Goal: Task Accomplishment & Management: Complete application form

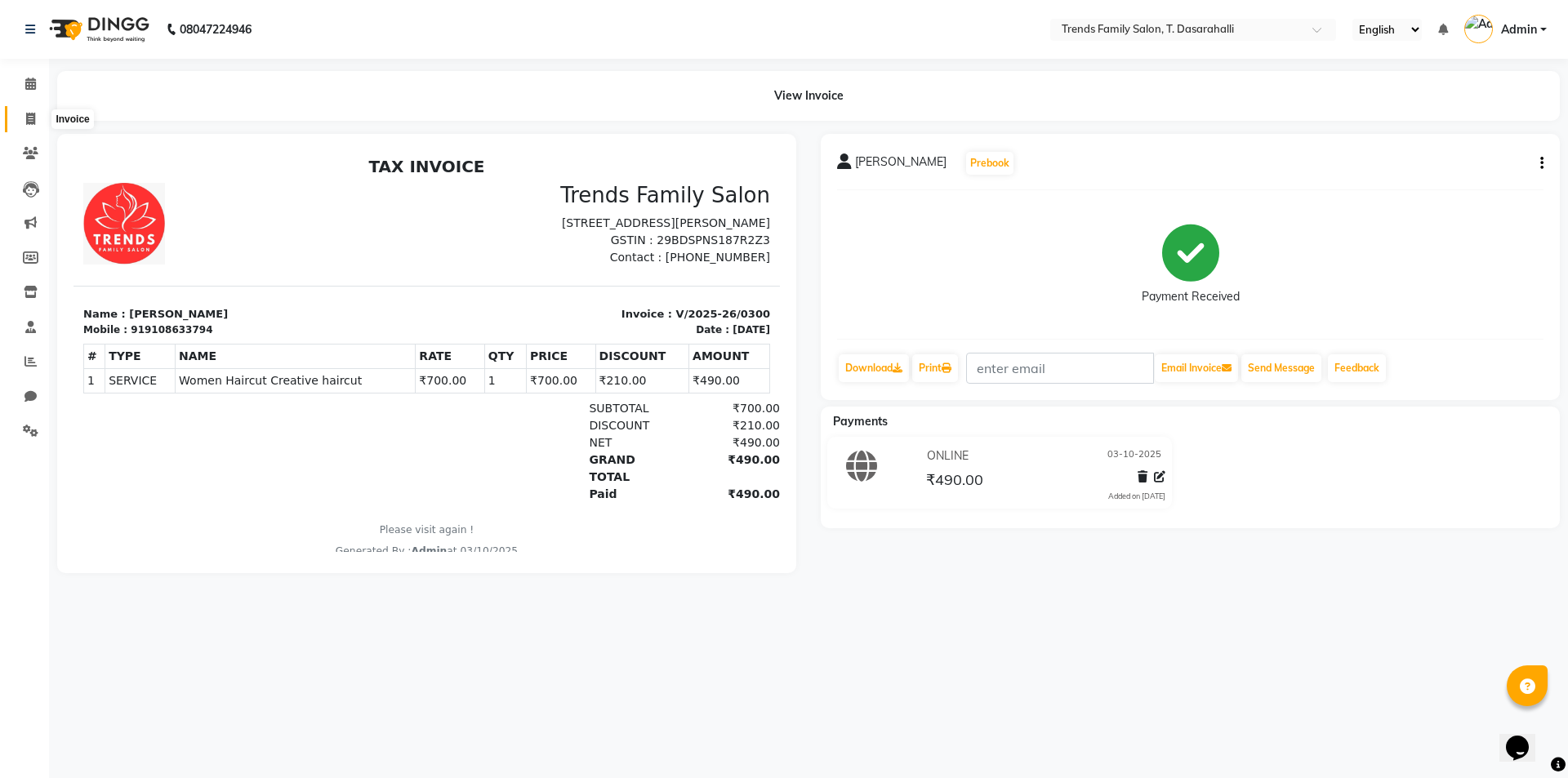
click at [32, 123] on icon at bounding box center [30, 119] width 9 height 12
select select "8481"
select select "service"
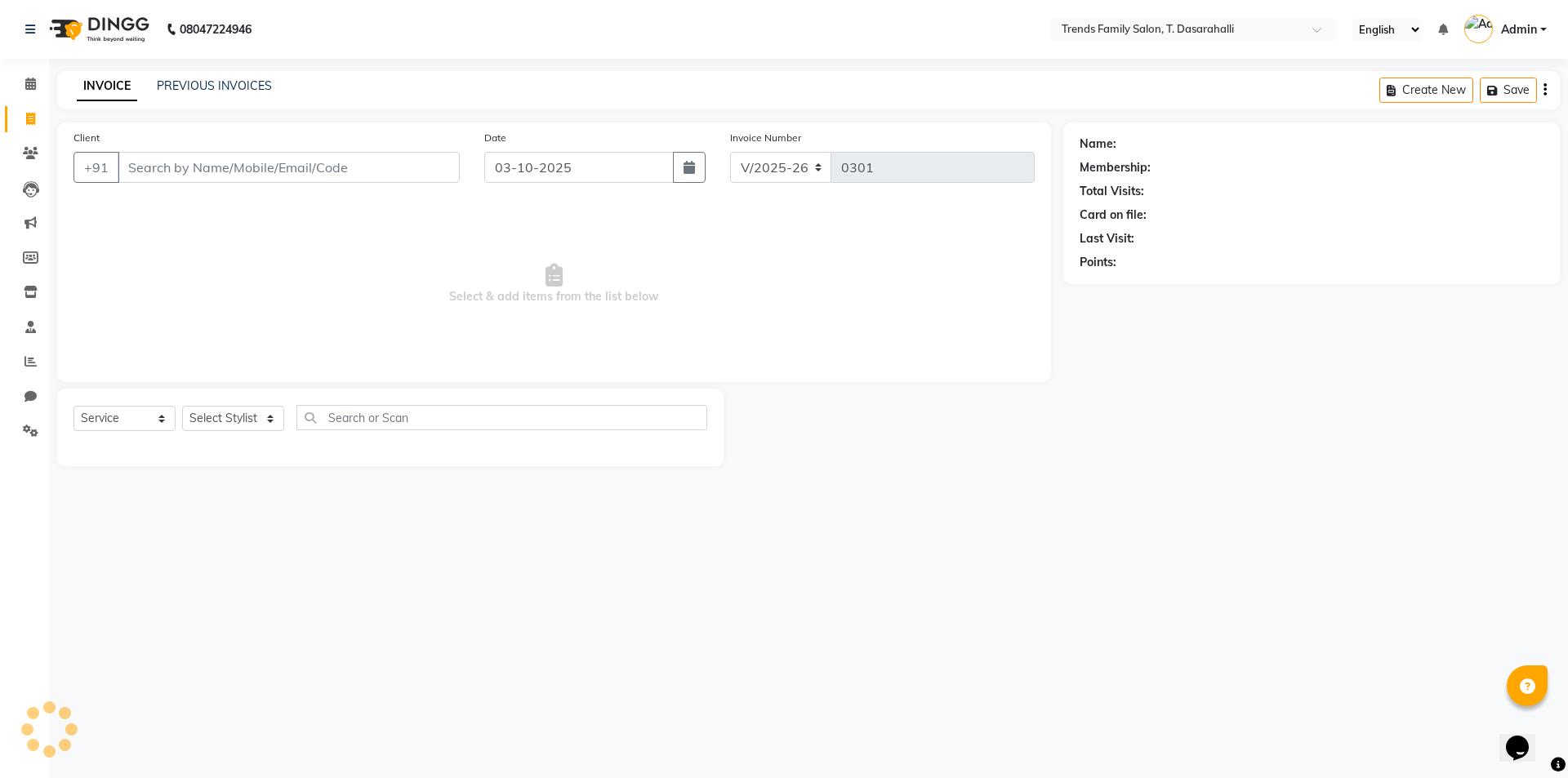
click at [158, 161] on input "Client" at bounding box center [289, 167] width 342 height 31
type input "6361717197"
click at [403, 155] on button "Add Client" at bounding box center [418, 167] width 84 height 31
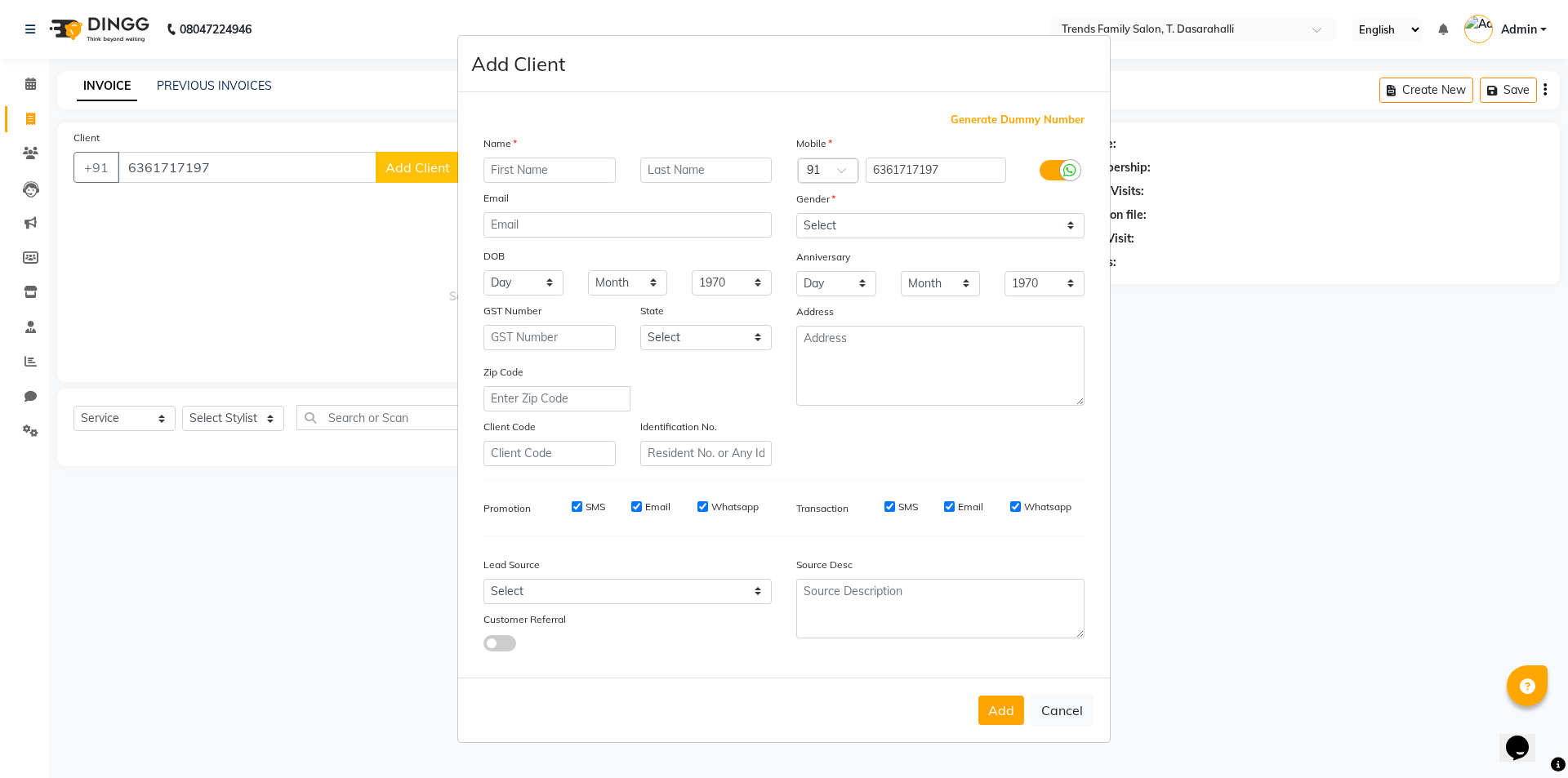
click at [526, 173] on input "text" at bounding box center [550, 170] width 132 height 25
type input "vinay"
click at [947, 223] on select "Select [DEMOGRAPHIC_DATA] [DEMOGRAPHIC_DATA] Other Prefer Not To Say" at bounding box center [940, 225] width 288 height 25
select select "[DEMOGRAPHIC_DATA]"
click at [796, 213] on select "Select [DEMOGRAPHIC_DATA] [DEMOGRAPHIC_DATA] Other Prefer Not To Say" at bounding box center [940, 225] width 288 height 25
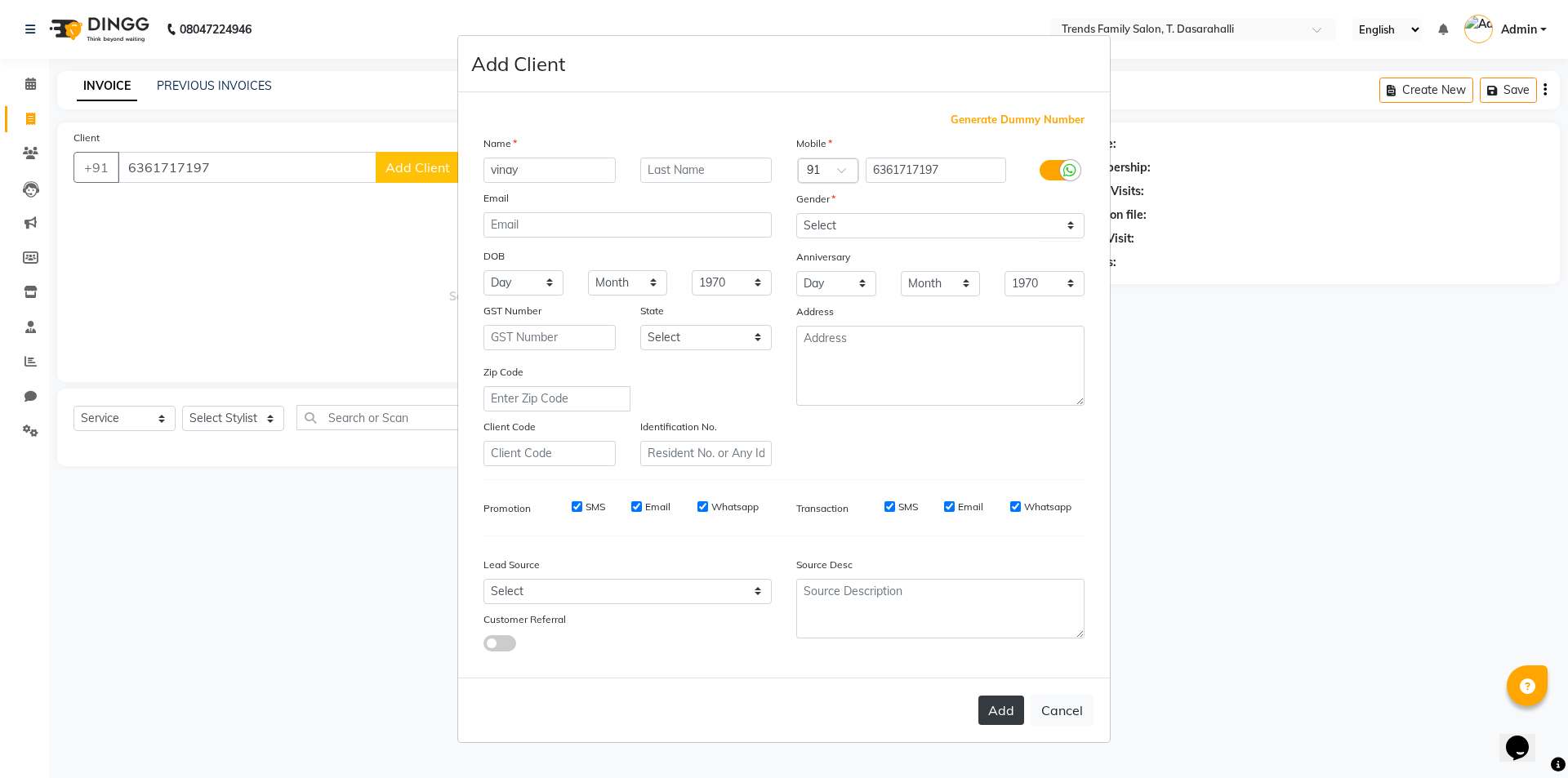
click at [1004, 709] on button "Add" at bounding box center [1002, 710] width 46 height 29
select select
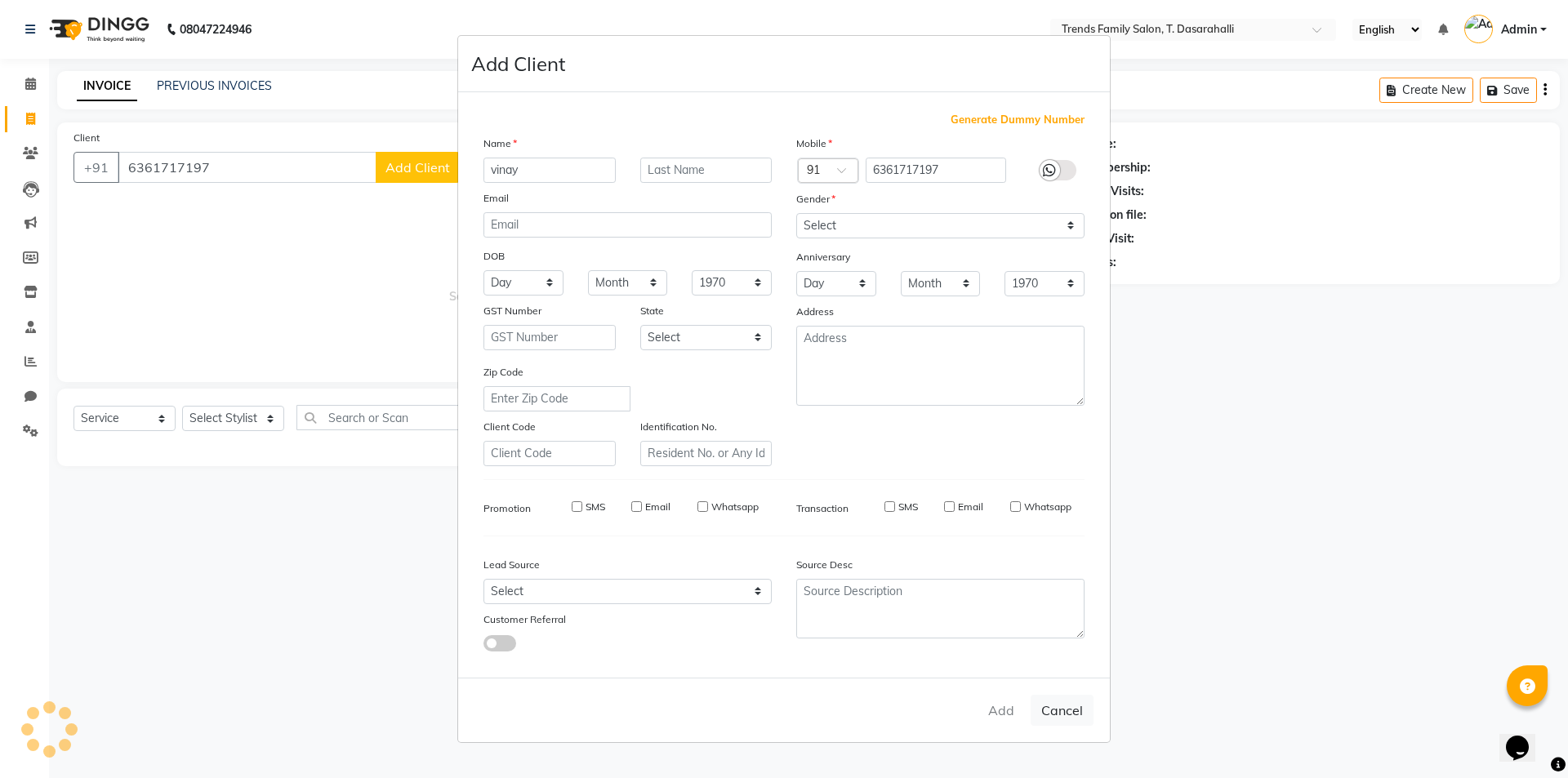
select select
checkbox input "false"
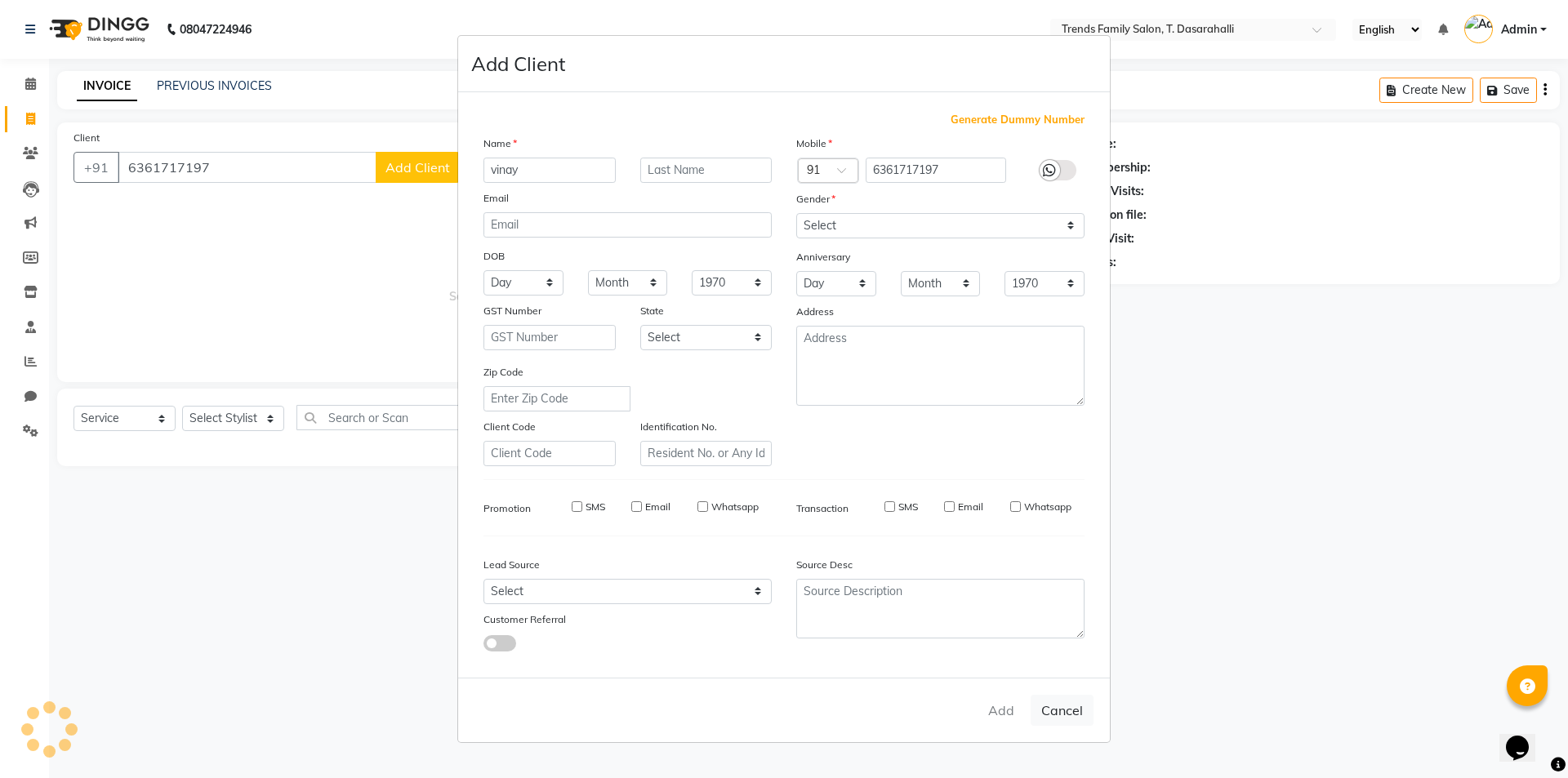
checkbox input "false"
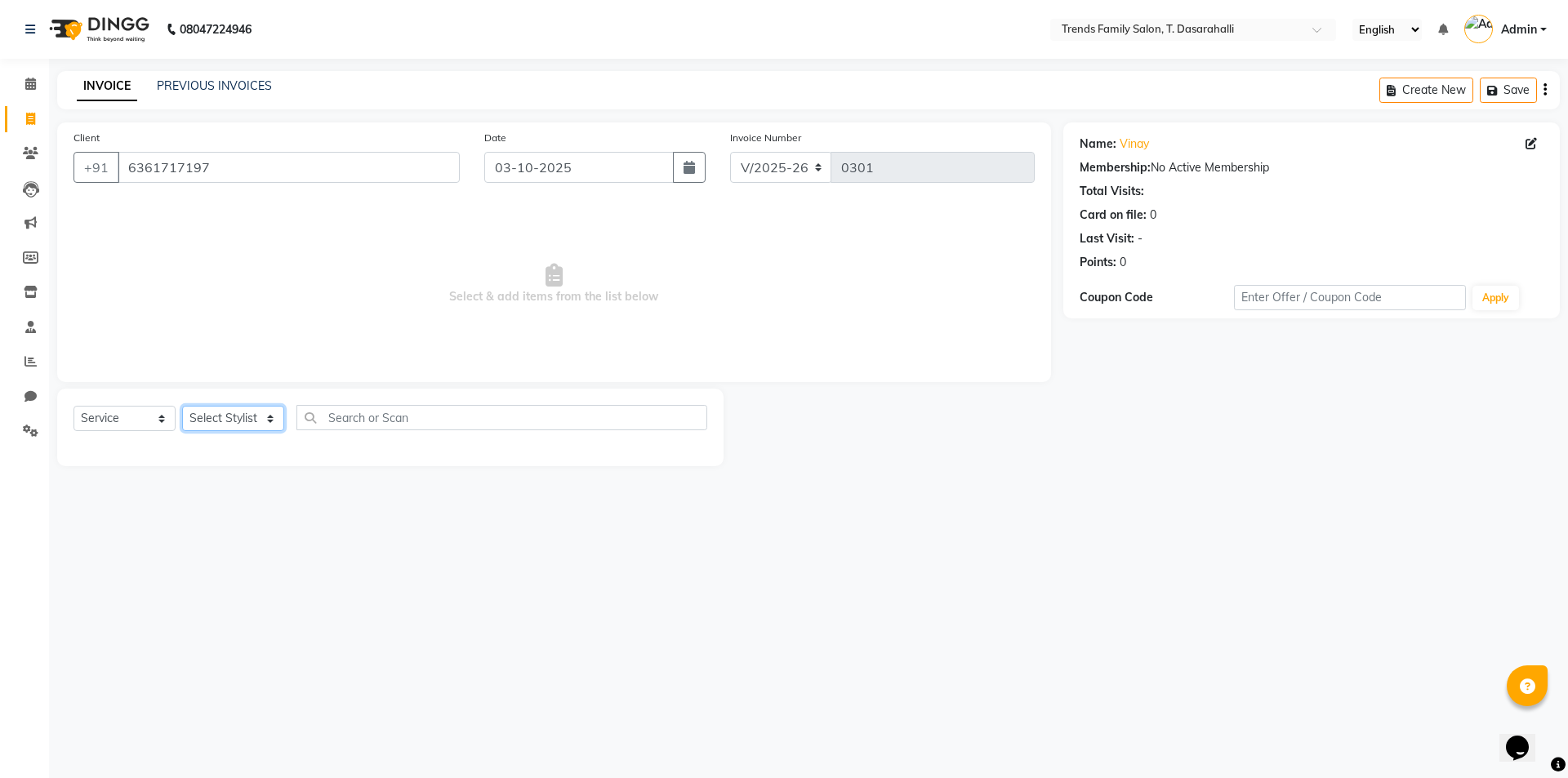
click at [225, 428] on select "Select Stylist [PERSON_NAME] [PERSON_NAME] Ayaan [PERSON_NAME] Danish Danish [P…" at bounding box center [233, 418] width 102 height 25
select select "84573"
click at [182, 406] on select "Select Stylist [PERSON_NAME] [PERSON_NAME] Ayaan [PERSON_NAME] Danish Danish [P…" at bounding box center [233, 418] width 102 height 25
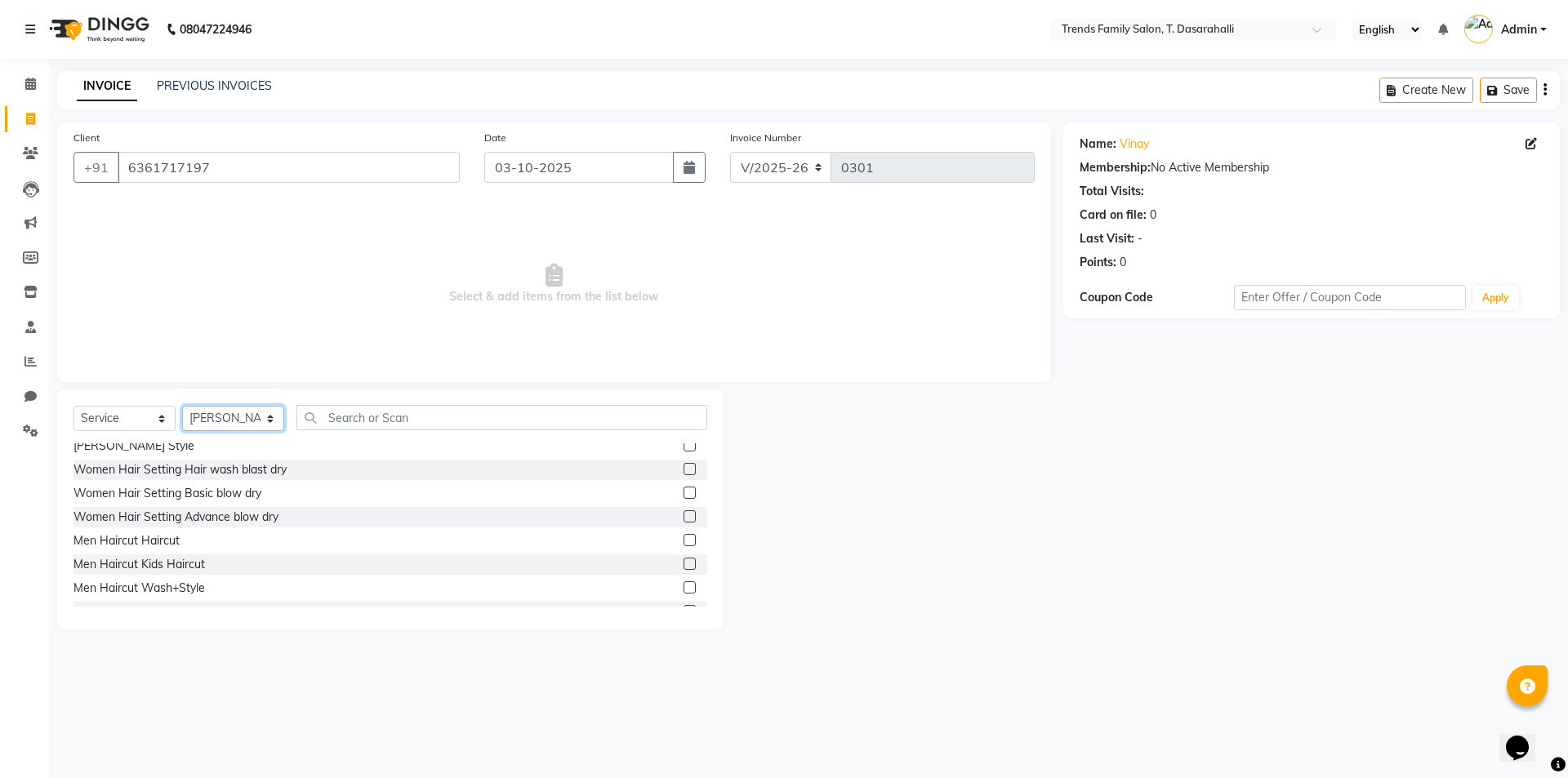
scroll to position [163, 0]
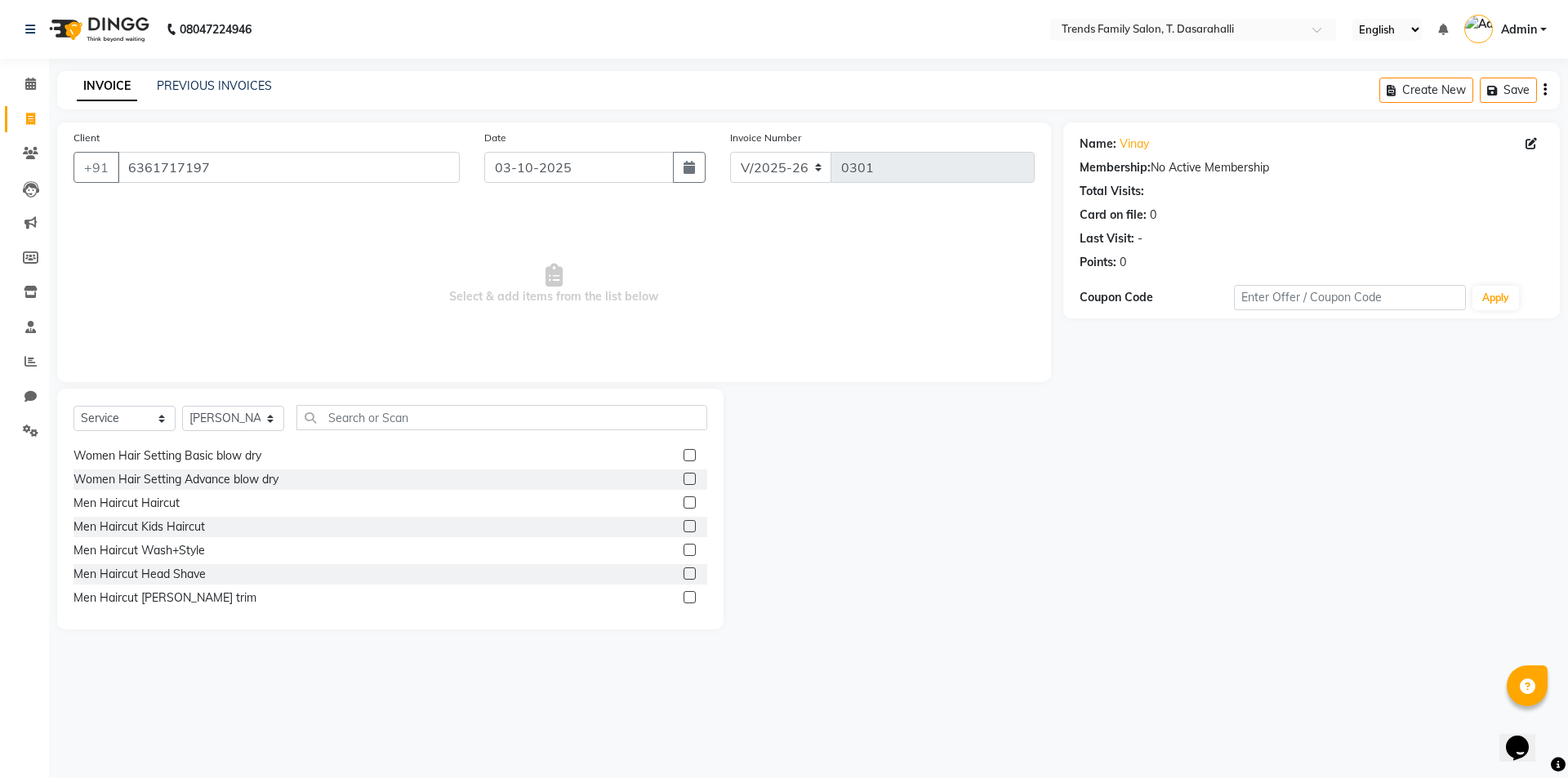
click at [684, 524] on label at bounding box center [690, 526] width 12 height 12
click at [684, 524] on input "checkbox" at bounding box center [689, 527] width 11 height 11
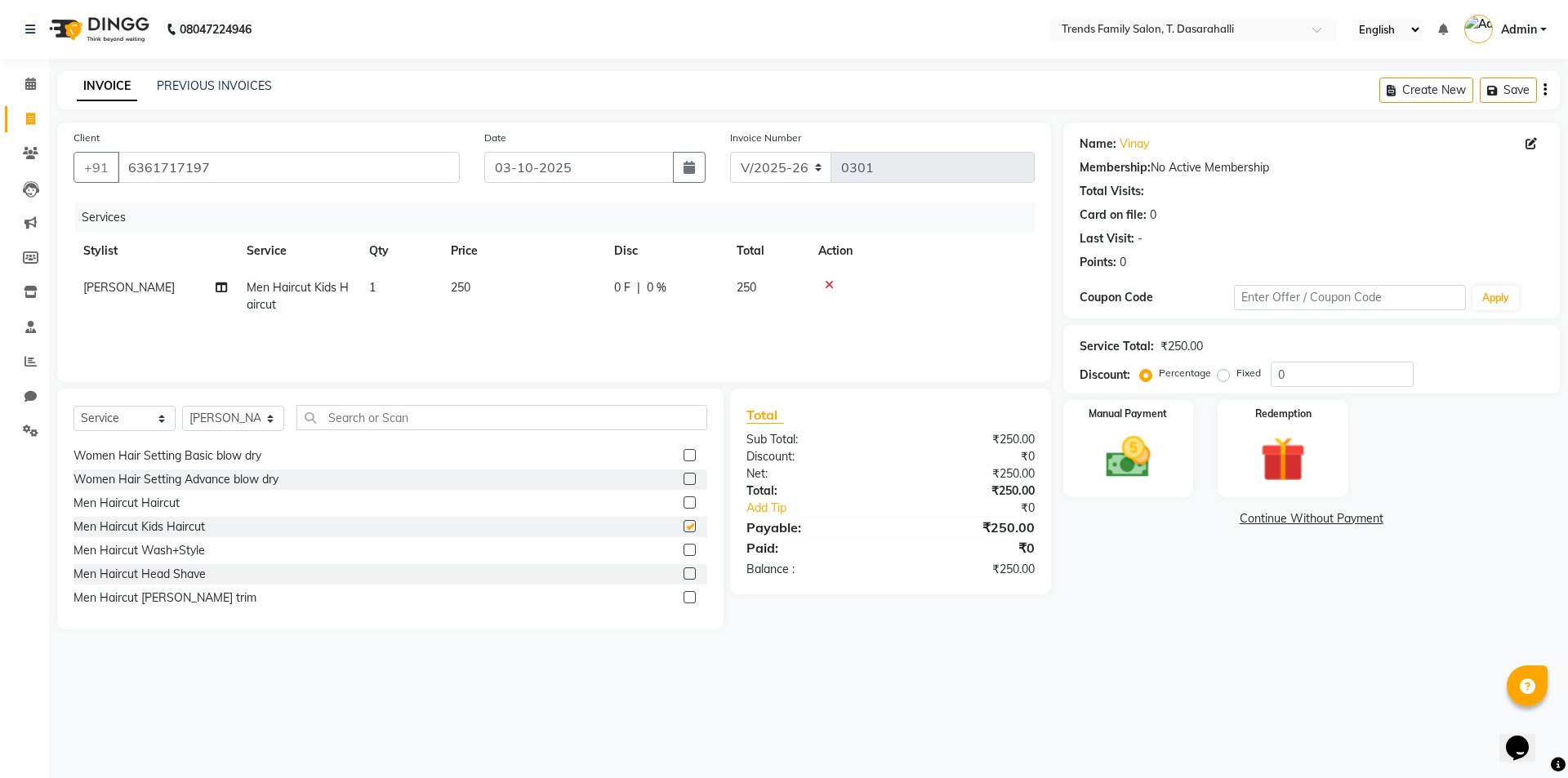
checkbox input "false"
click at [832, 278] on td at bounding box center [922, 297] width 226 height 54
click at [825, 281] on icon at bounding box center [829, 284] width 9 height 11
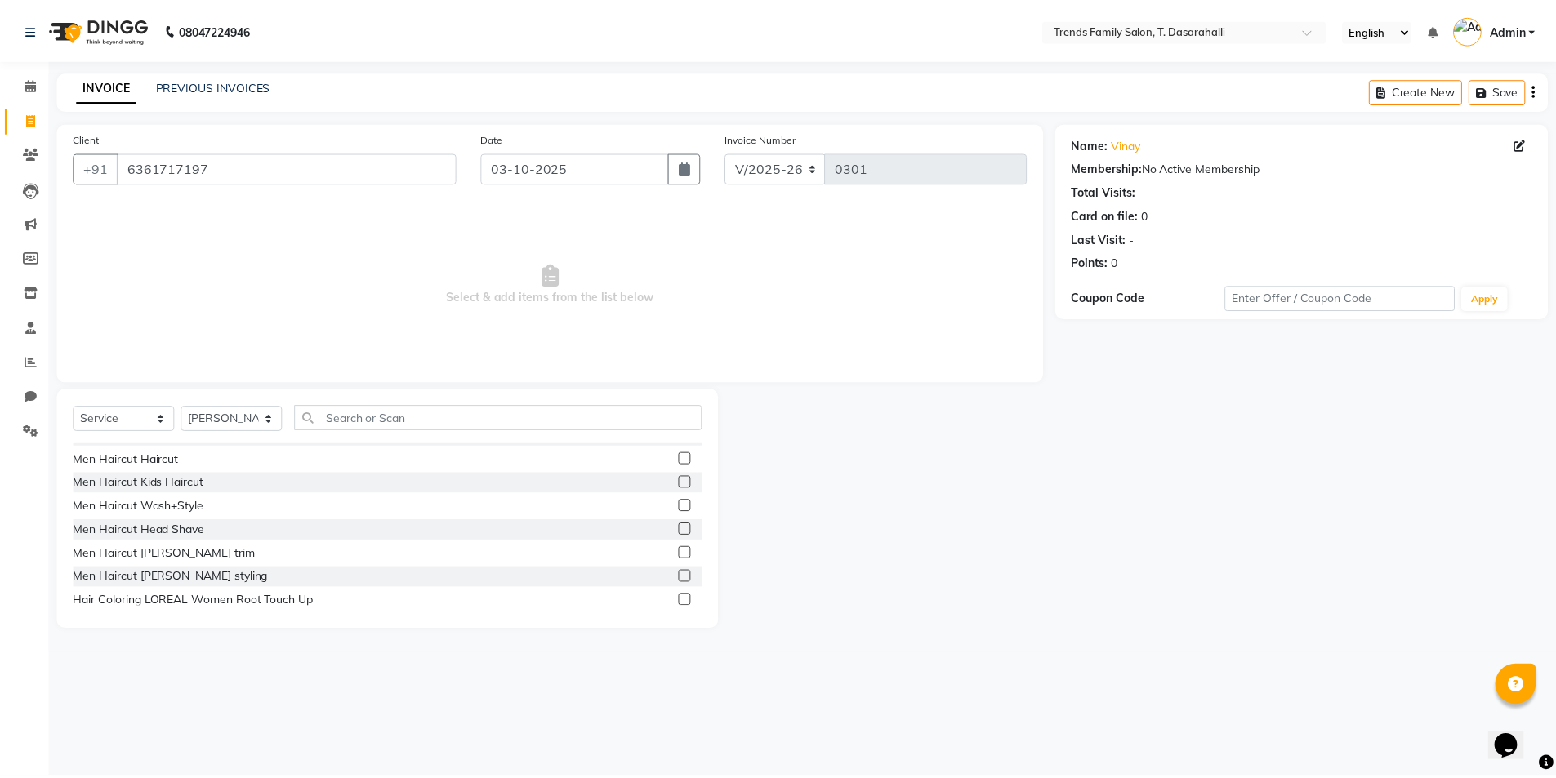
scroll to position [245, 0]
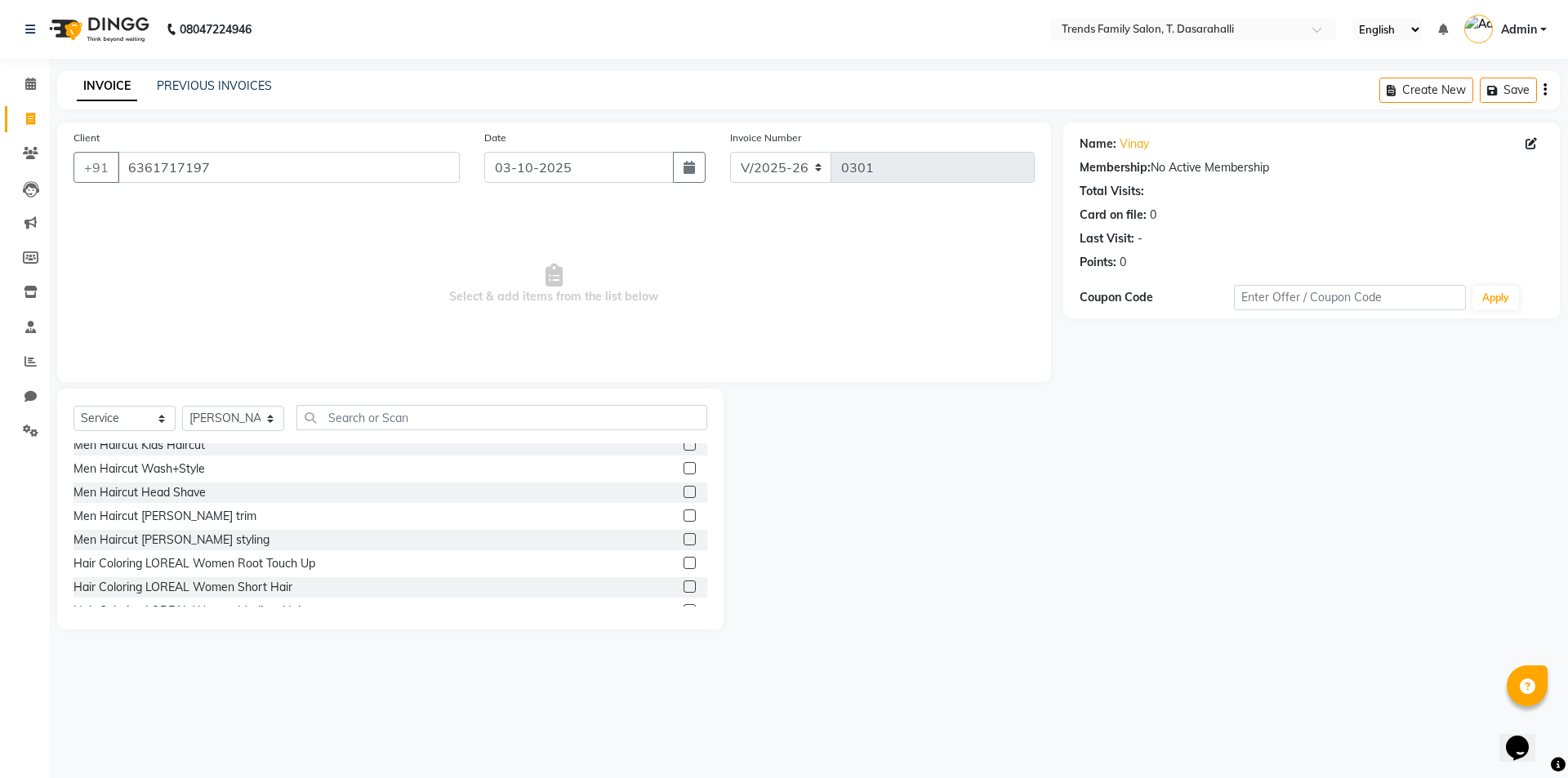
click at [684, 516] on label at bounding box center [690, 516] width 12 height 12
click at [684, 516] on input "checkbox" at bounding box center [689, 516] width 11 height 11
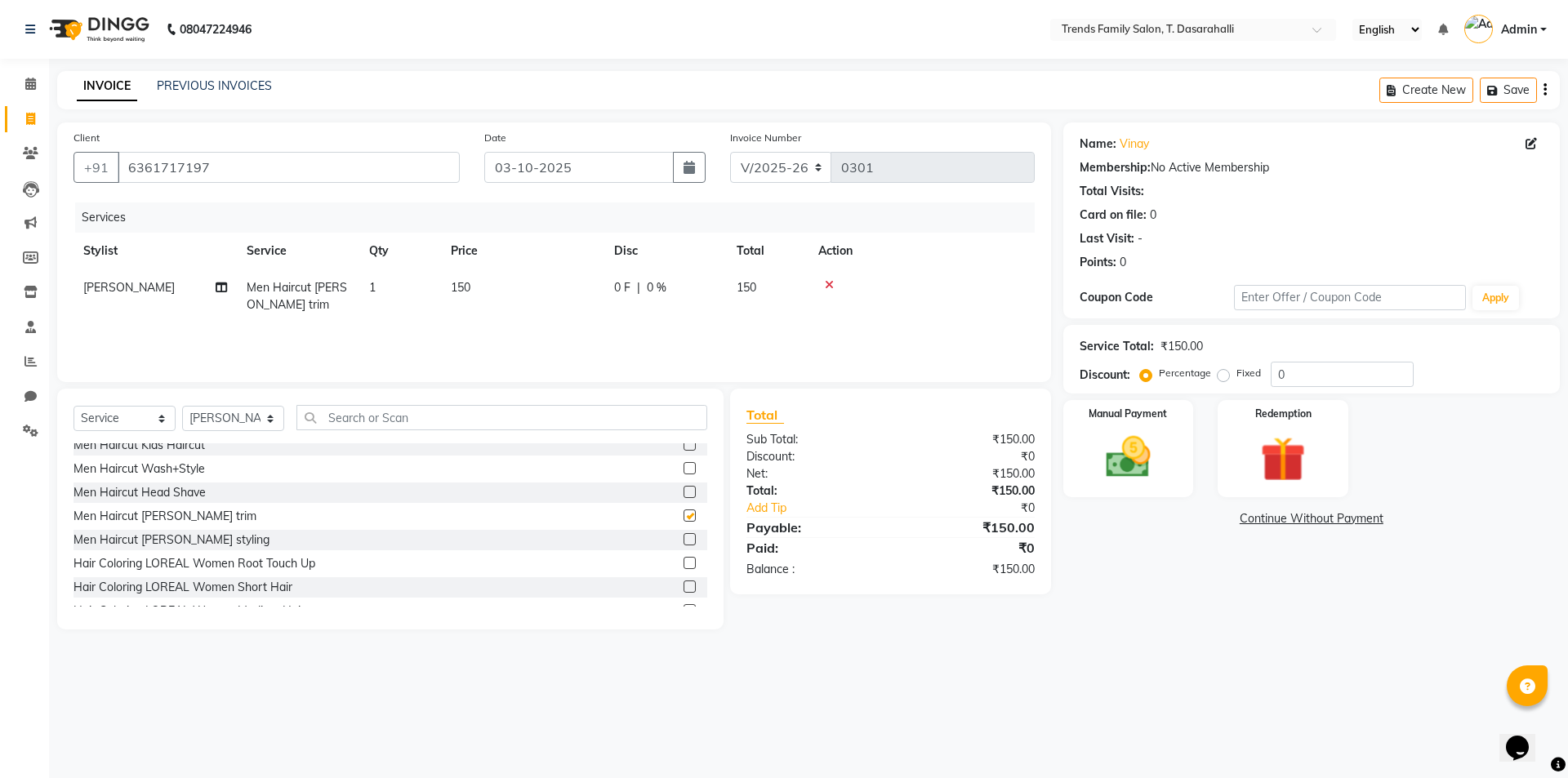
checkbox input "false"
click at [484, 292] on td "150" at bounding box center [522, 297] width 163 height 54
select select "84573"
drag, startPoint x: 462, startPoint y: 278, endPoint x: 236, endPoint y: 238, distance: 229.0
click at [236, 238] on table "Stylist Service Qty Price Disc Total Action [PERSON_NAME] [PERSON_NAME] [PERSON…" at bounding box center [554, 286] width 961 height 106
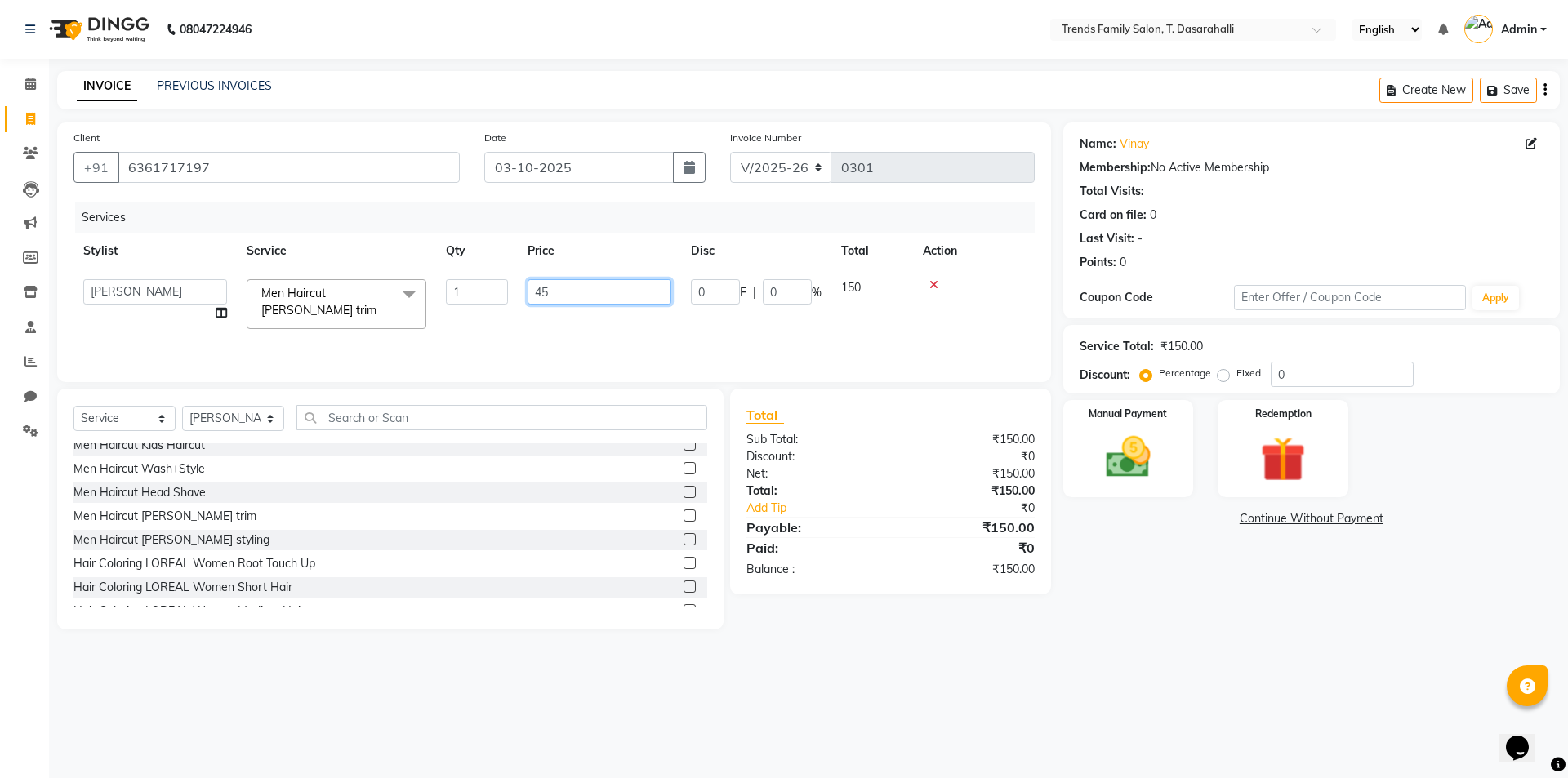
type input "450"
click at [1105, 470] on img at bounding box center [1128, 457] width 76 height 54
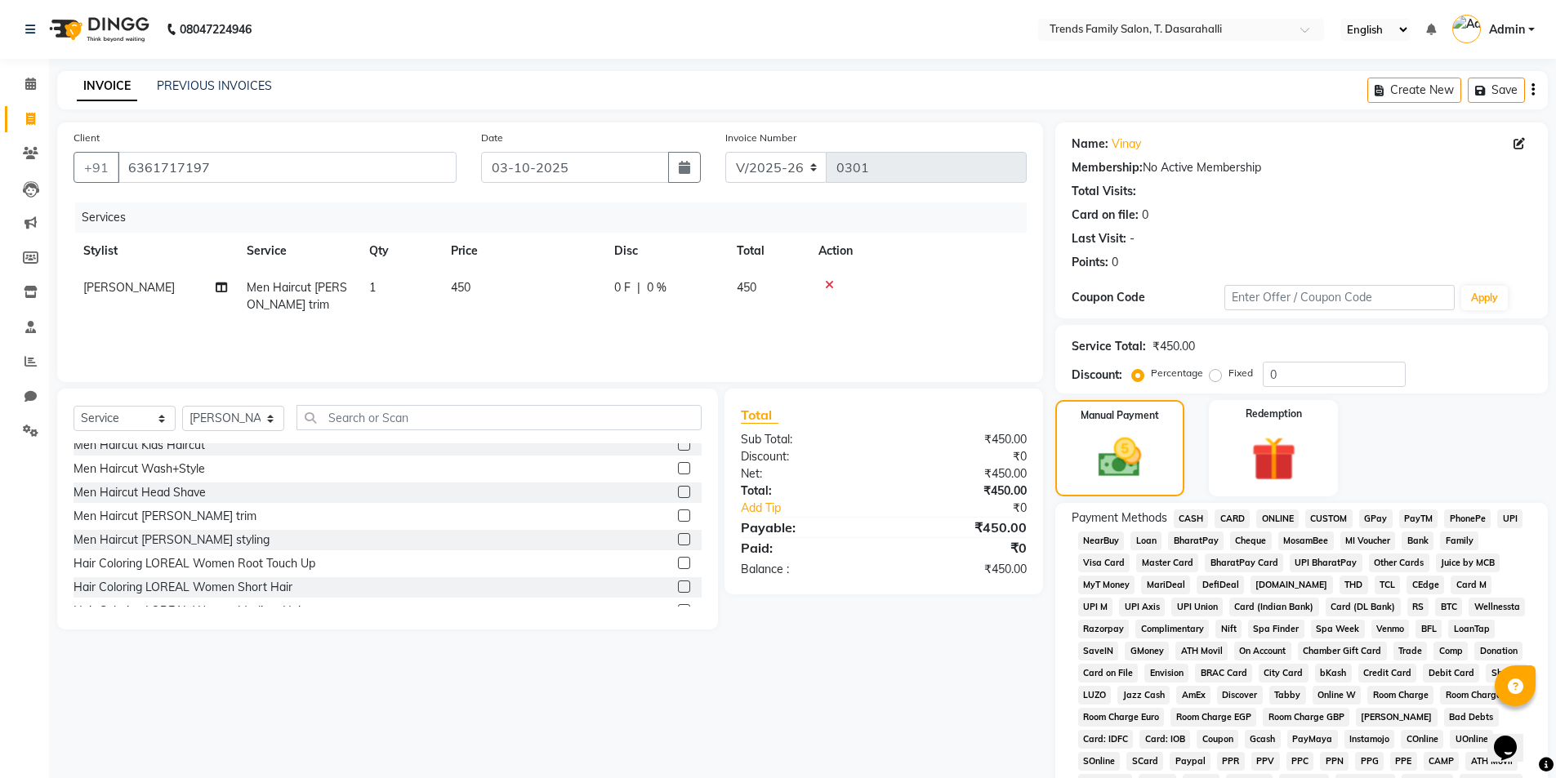
click at [1257, 524] on span "ONLINE" at bounding box center [1277, 519] width 42 height 19
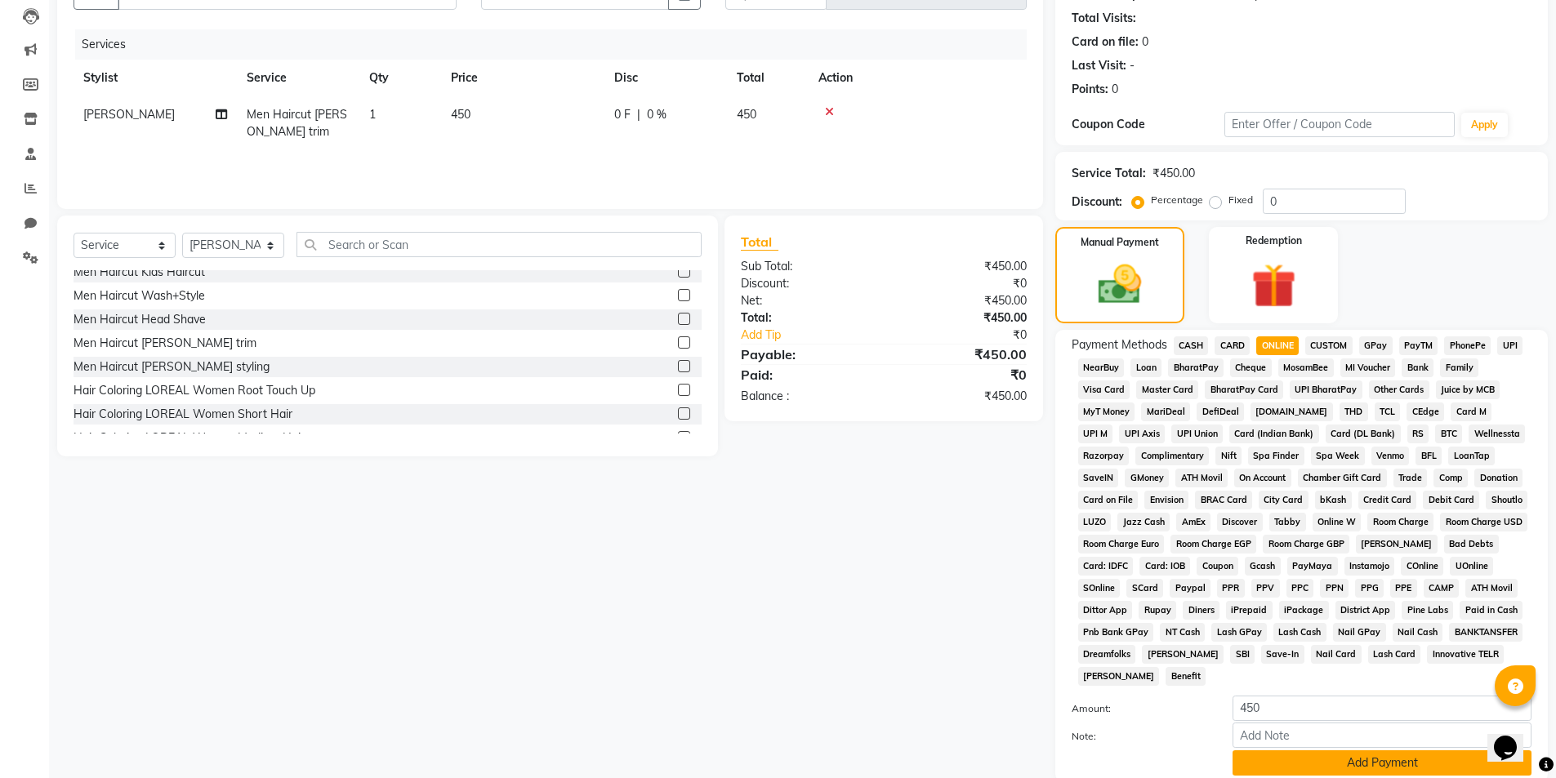
scroll to position [297, 0]
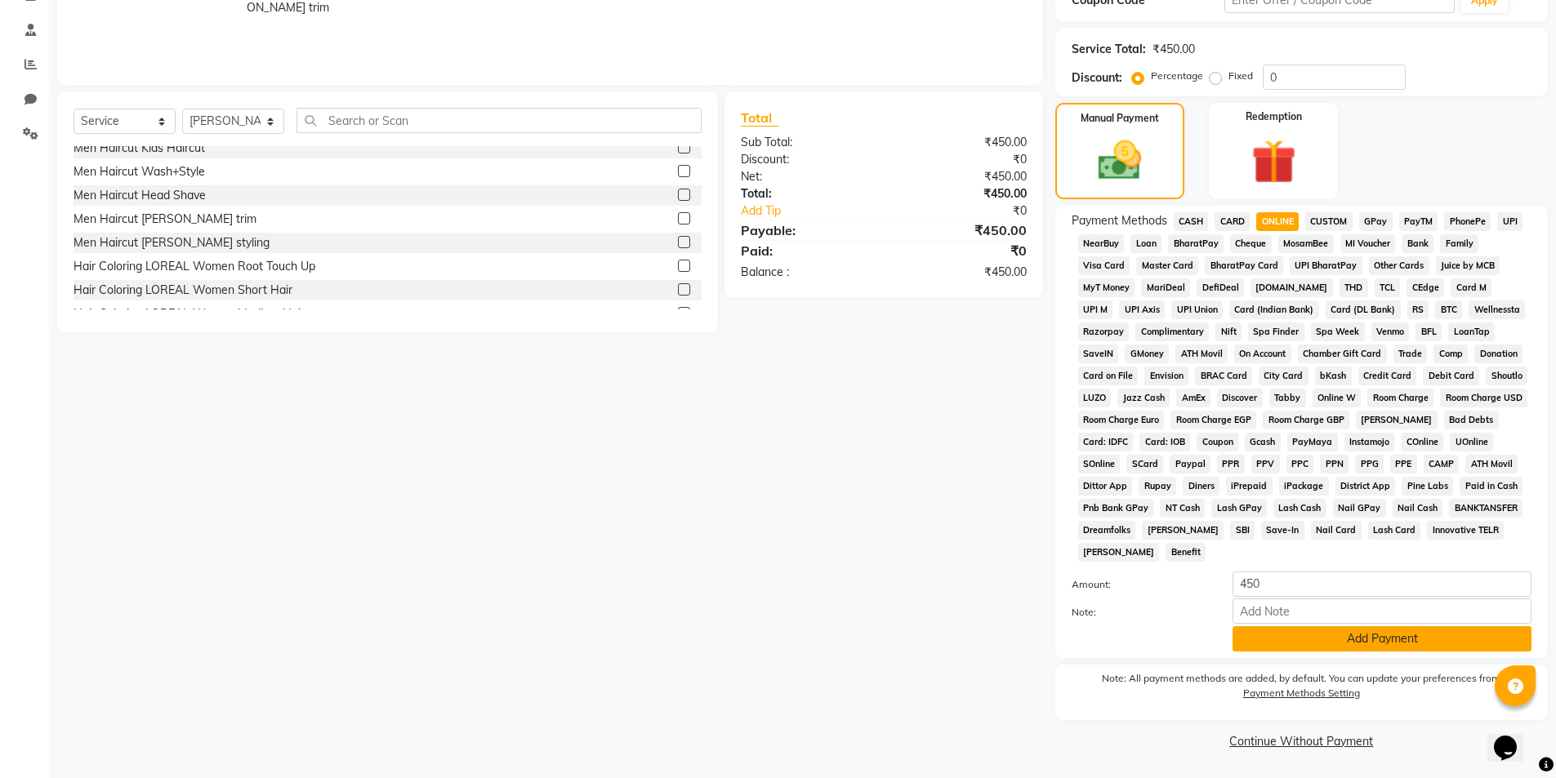
click at [1265, 627] on button "Add Payment" at bounding box center [1382, 639] width 299 height 25
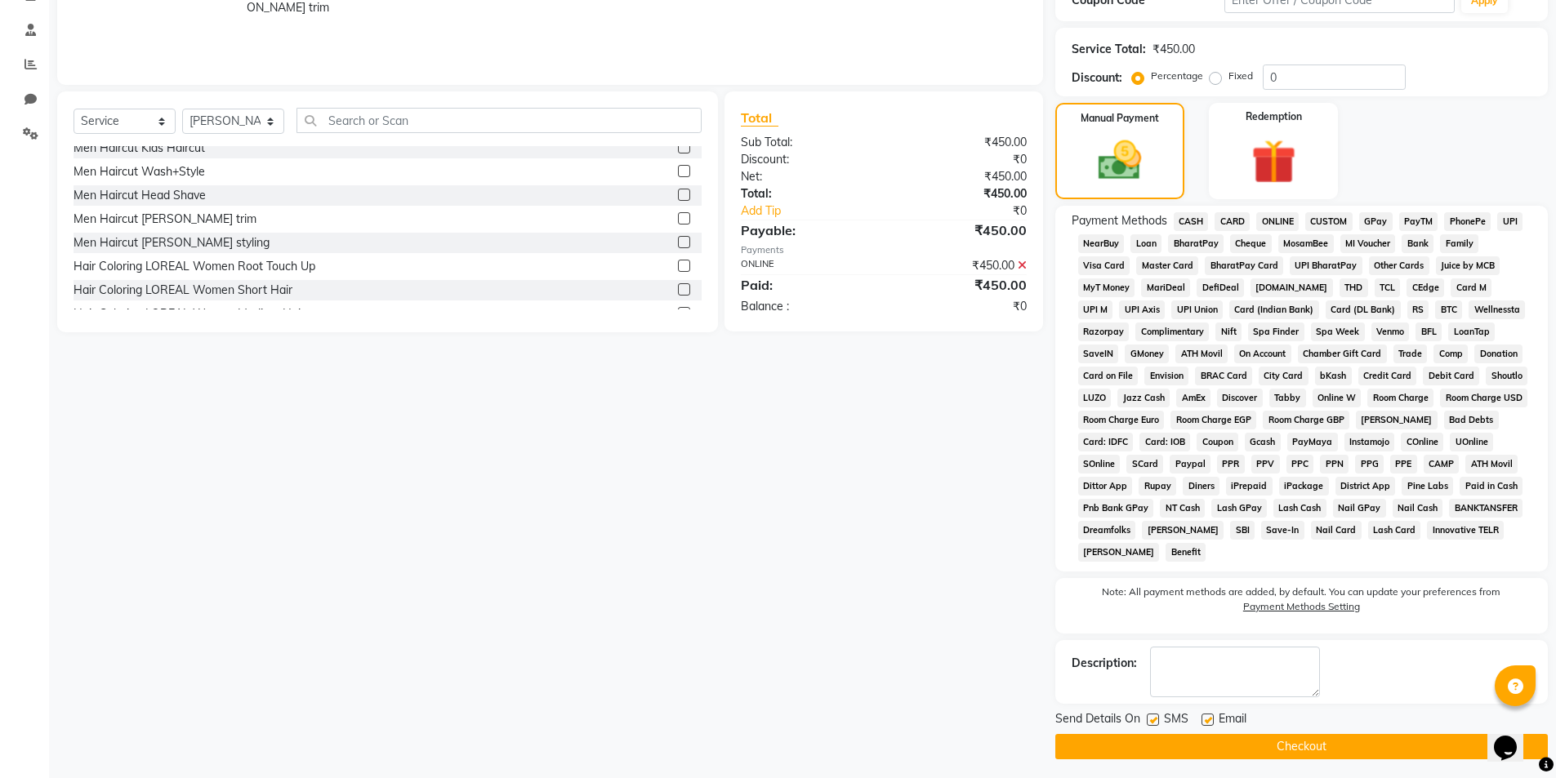
click at [1273, 740] on button "Checkout" at bounding box center [1301, 746] width 493 height 25
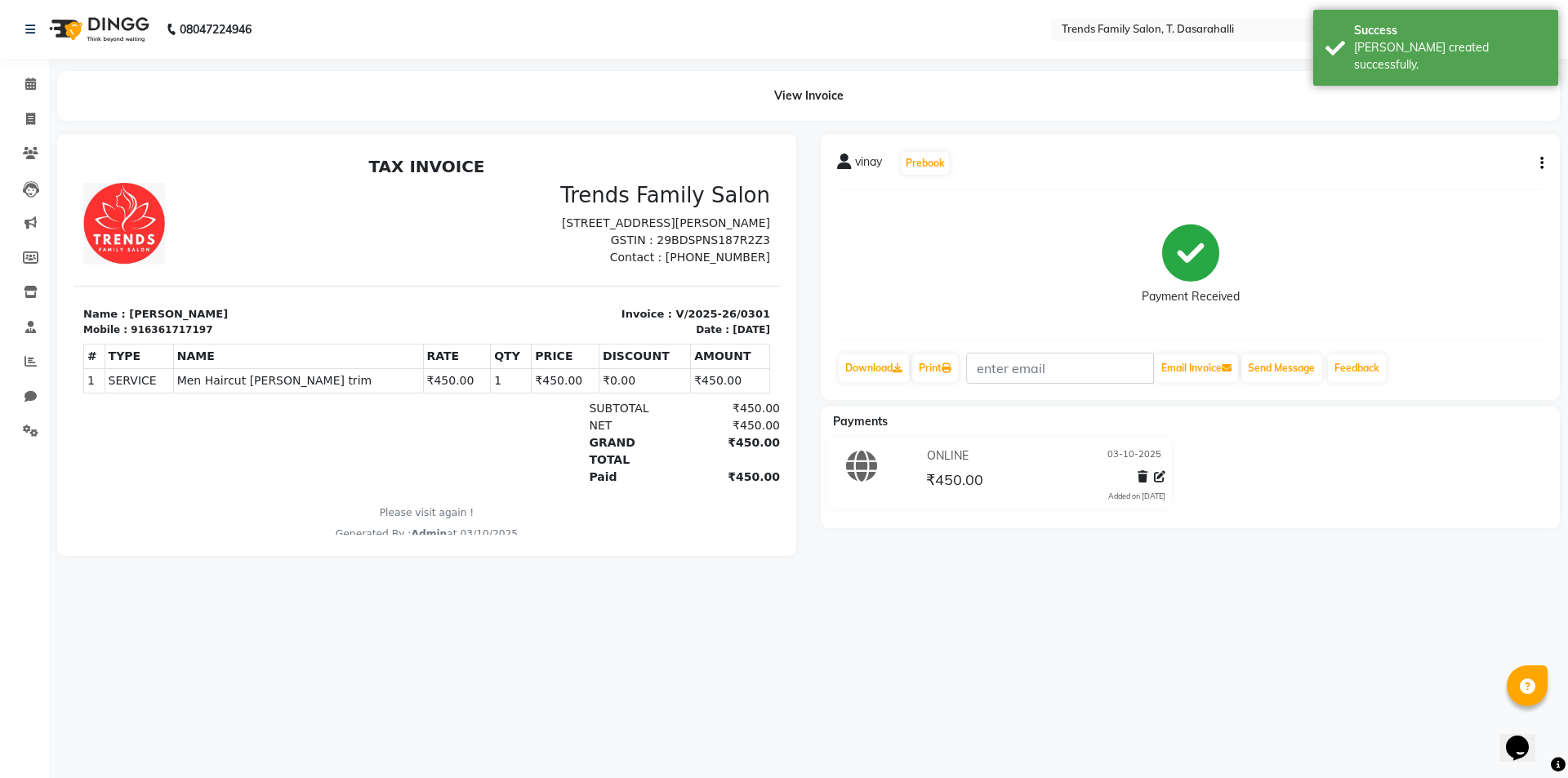
click at [1542, 163] on icon "button" at bounding box center [1542, 163] width 3 height 1
click at [1471, 191] on div "Edit Invoice" at bounding box center [1461, 184] width 112 height 20
select select "service"
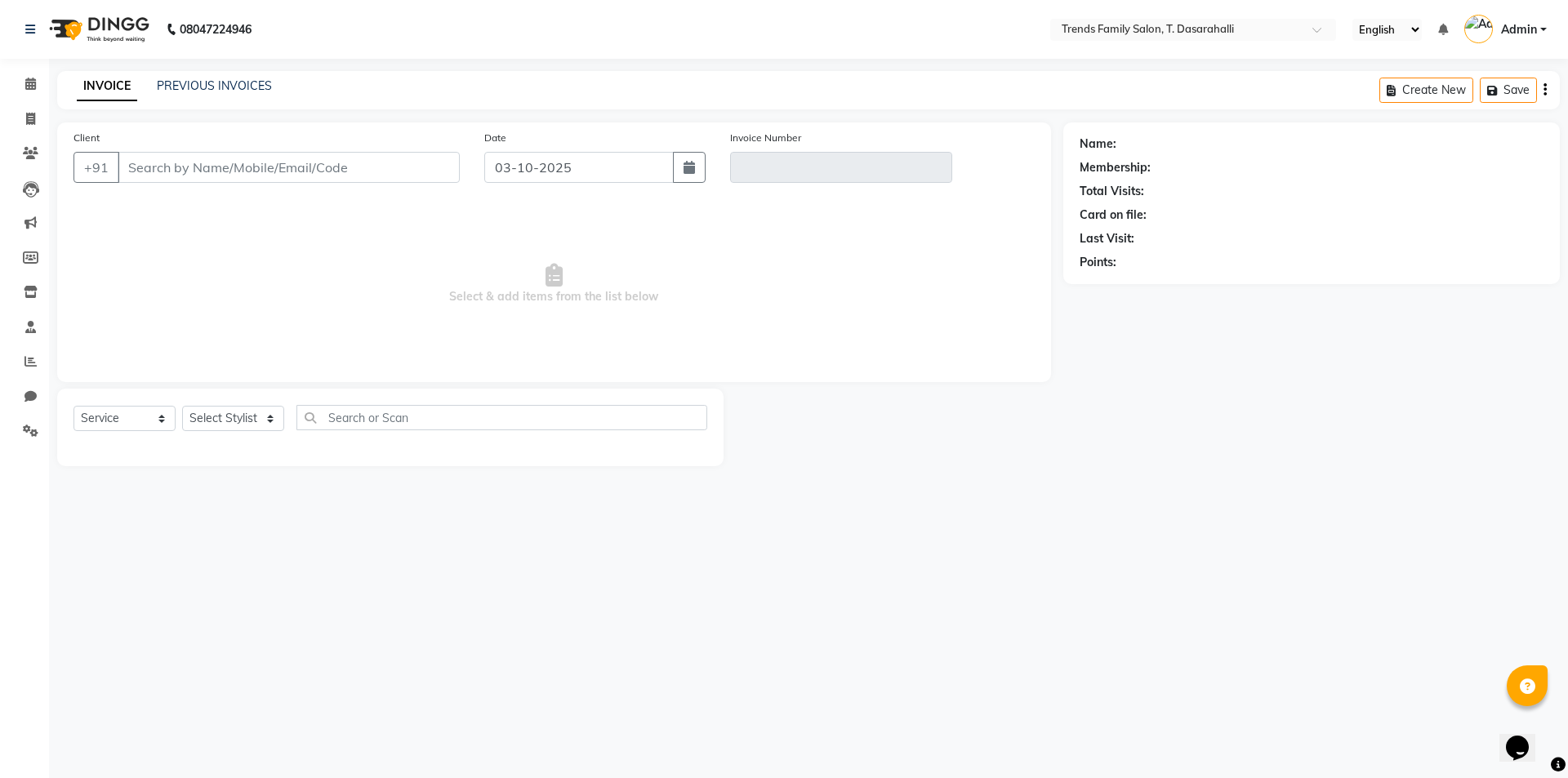
type input "6361717197"
type input "V/2025-26/0301"
select select "select"
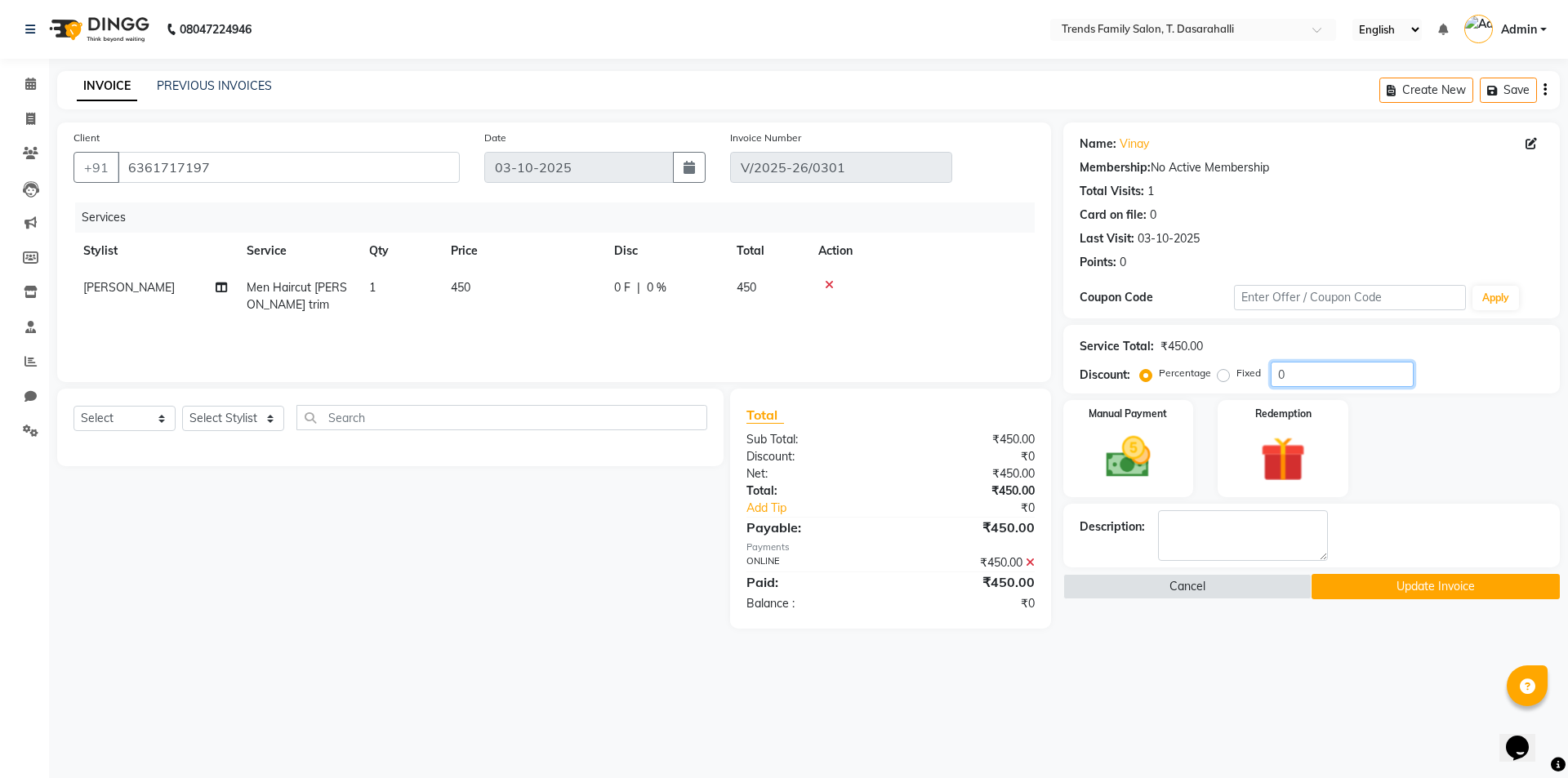
drag, startPoint x: 1338, startPoint y: 373, endPoint x: 679, endPoint y: 390, distance: 659.4
click at [736, 378] on div "Client [PHONE_NUMBER] Date [DATE] Invoice Number V/2025-26/0301 Services Stylis…" at bounding box center [808, 376] width 1527 height 506
type input "30"
click at [1032, 569] on span at bounding box center [1030, 562] width 9 height 15
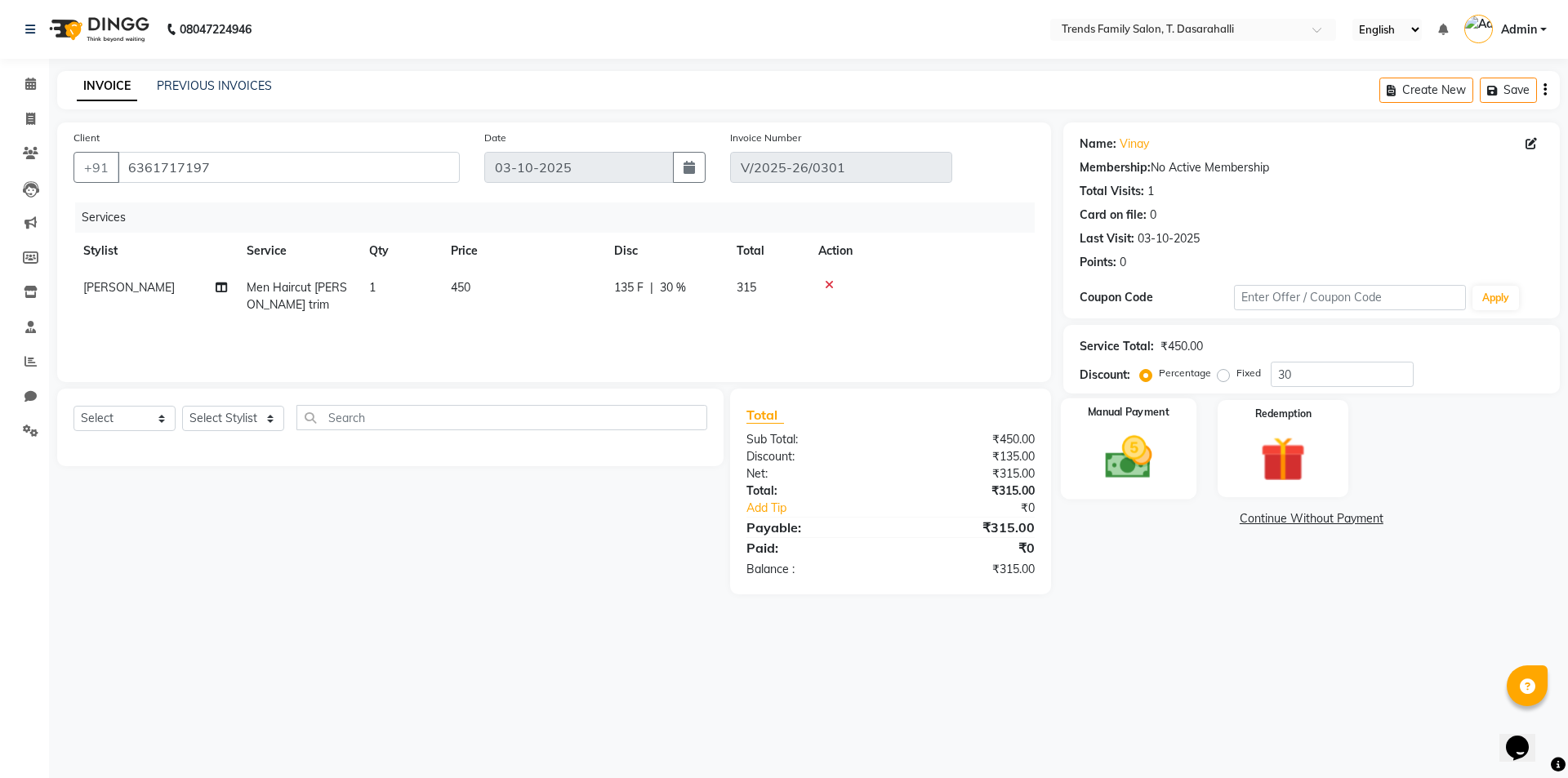
click at [1153, 481] on img at bounding box center [1128, 457] width 76 height 54
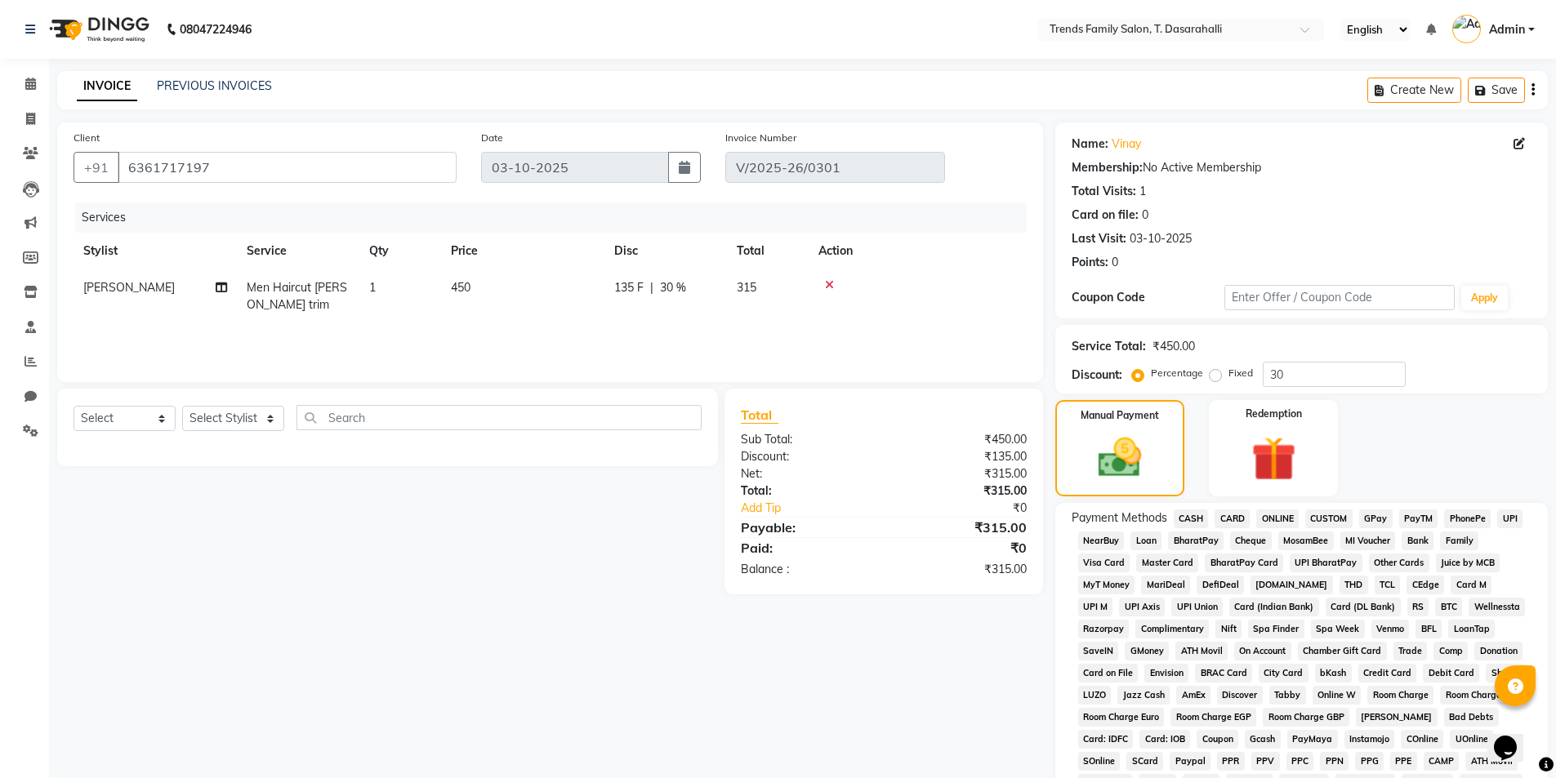
drag, startPoint x: 1336, startPoint y: 514, endPoint x: 1317, endPoint y: 546, distance: 37.4
click at [1332, 519] on span "CUSTOM" at bounding box center [1328, 519] width 47 height 19
click at [1281, 517] on span "ONLINE" at bounding box center [1277, 519] width 42 height 19
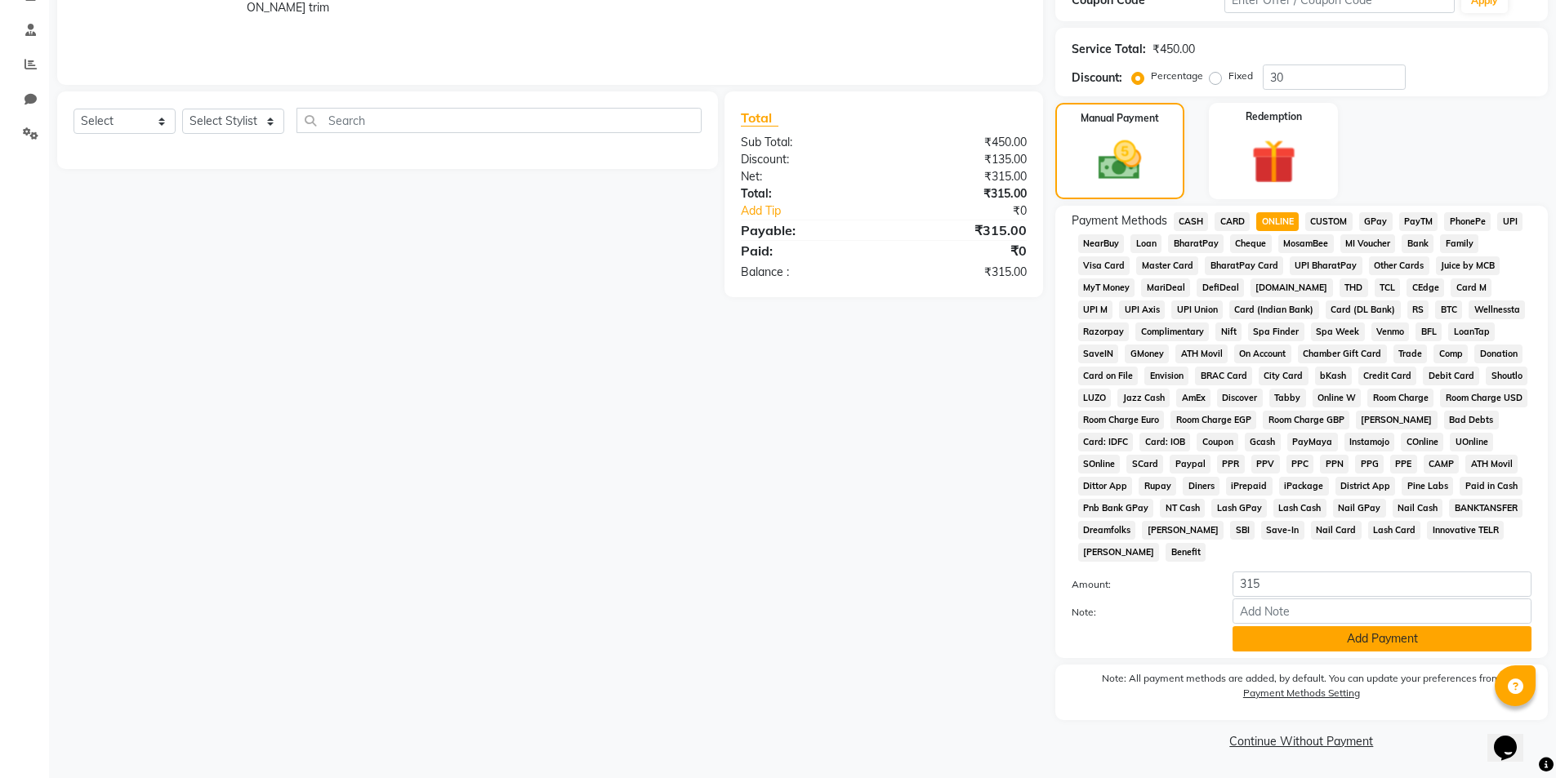
click at [1295, 637] on button "Add Payment" at bounding box center [1382, 639] width 299 height 25
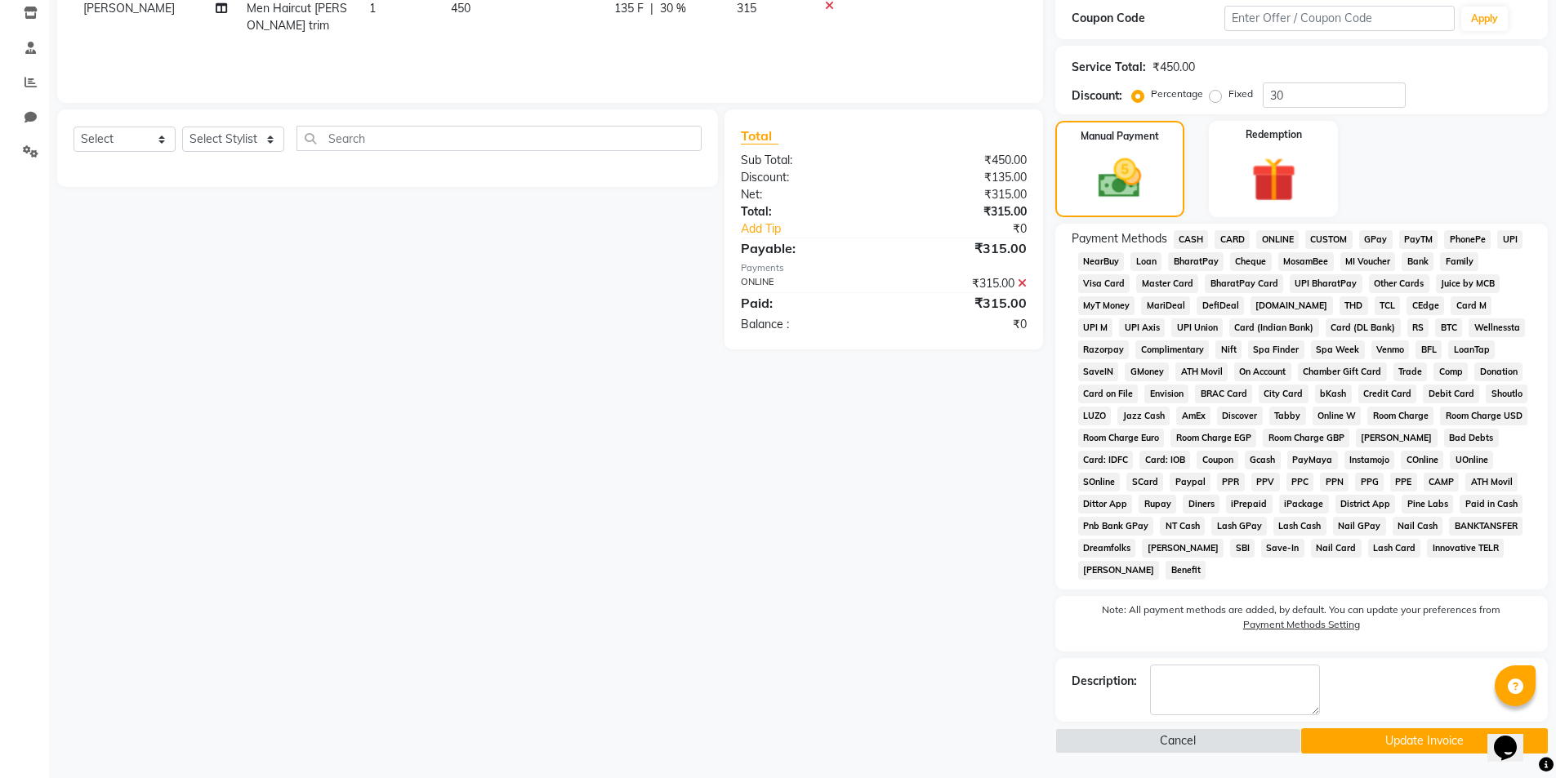
scroll to position [279, 0]
click at [1342, 741] on button "Update Invoice" at bounding box center [1424, 741] width 247 height 25
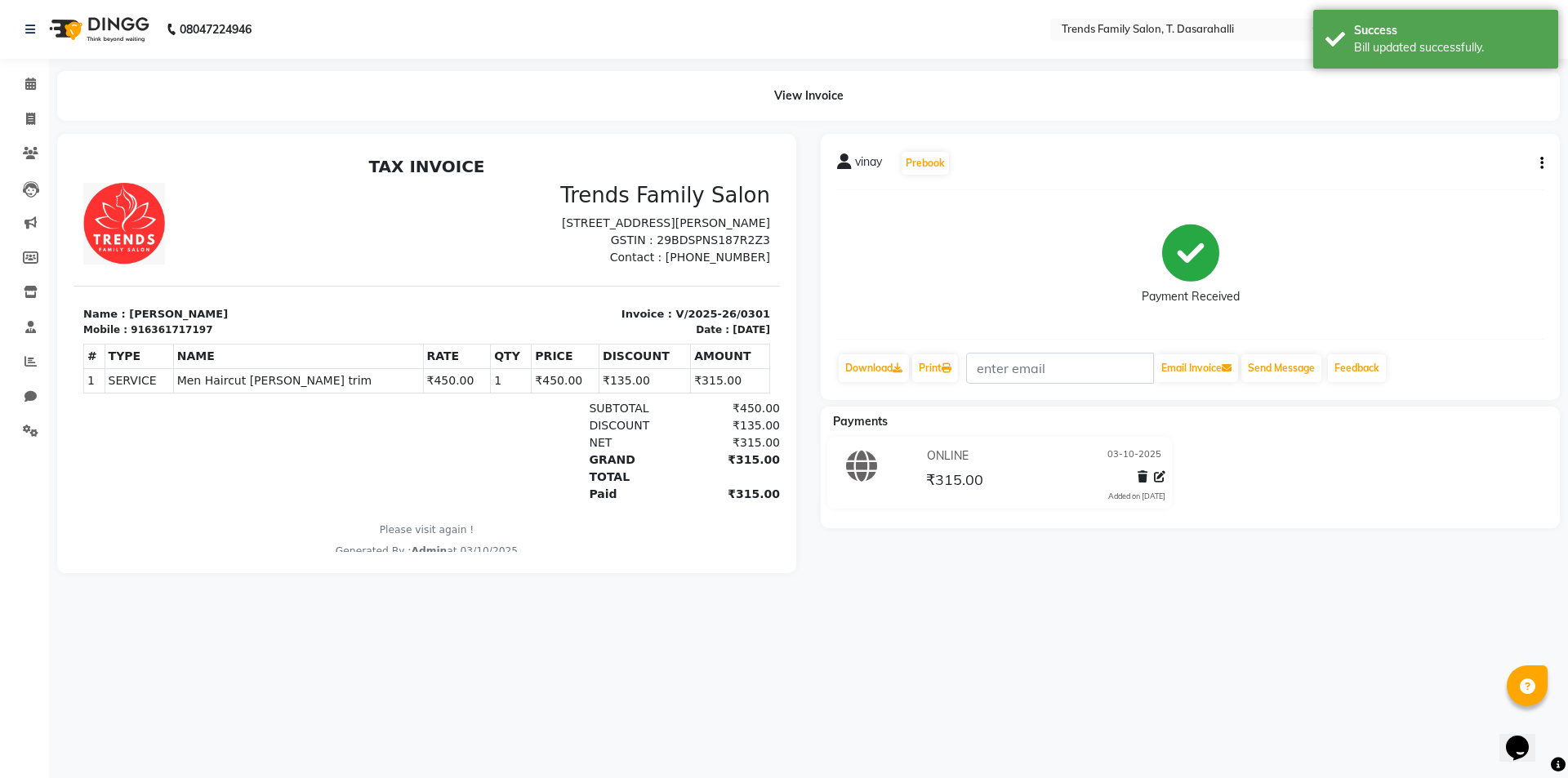
click at [28, 103] on li "Invoice" at bounding box center [24, 119] width 49 height 35
click at [36, 111] on span at bounding box center [30, 119] width 29 height 19
select select "service"
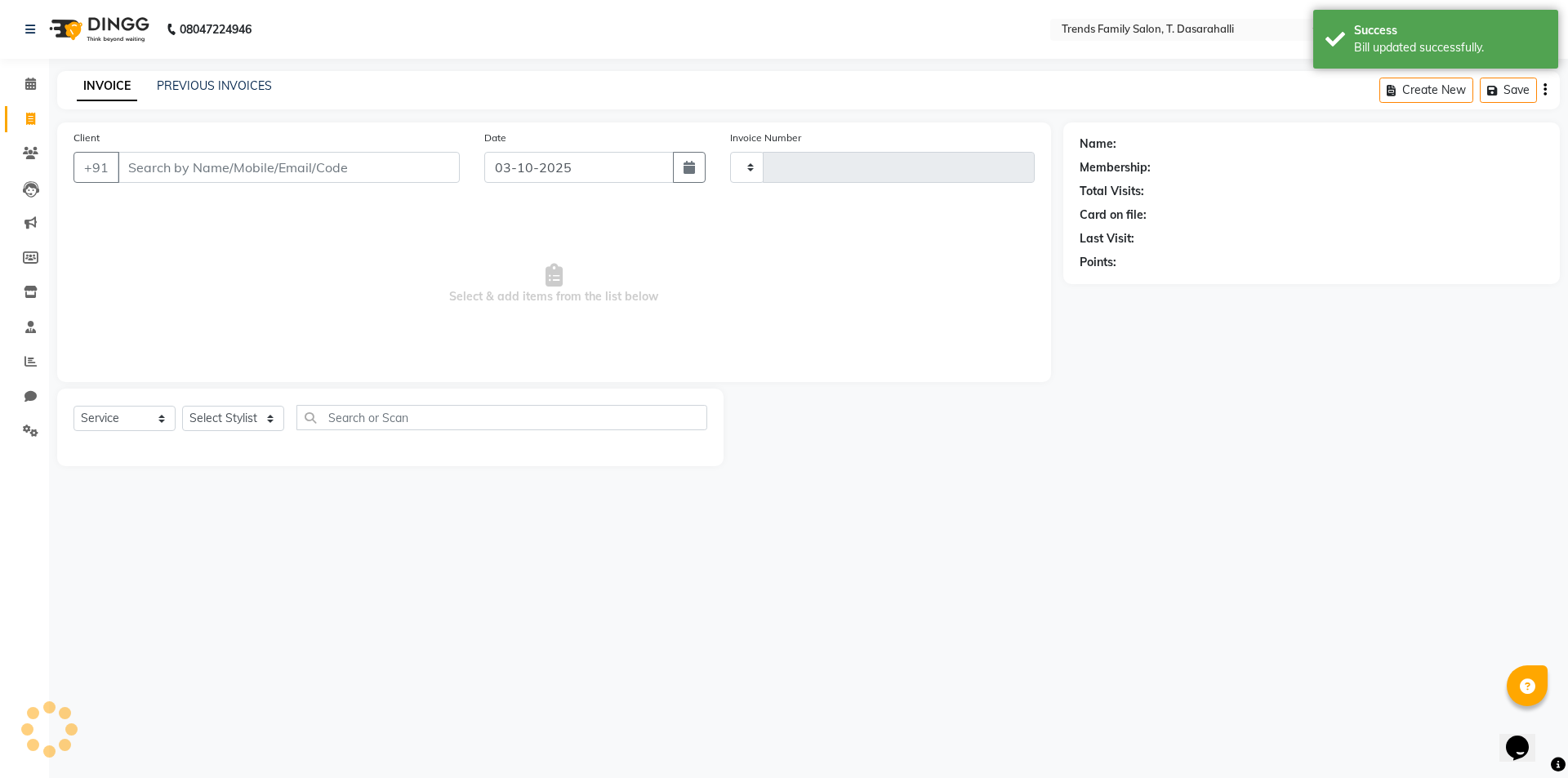
type input "0302"
select select "8481"
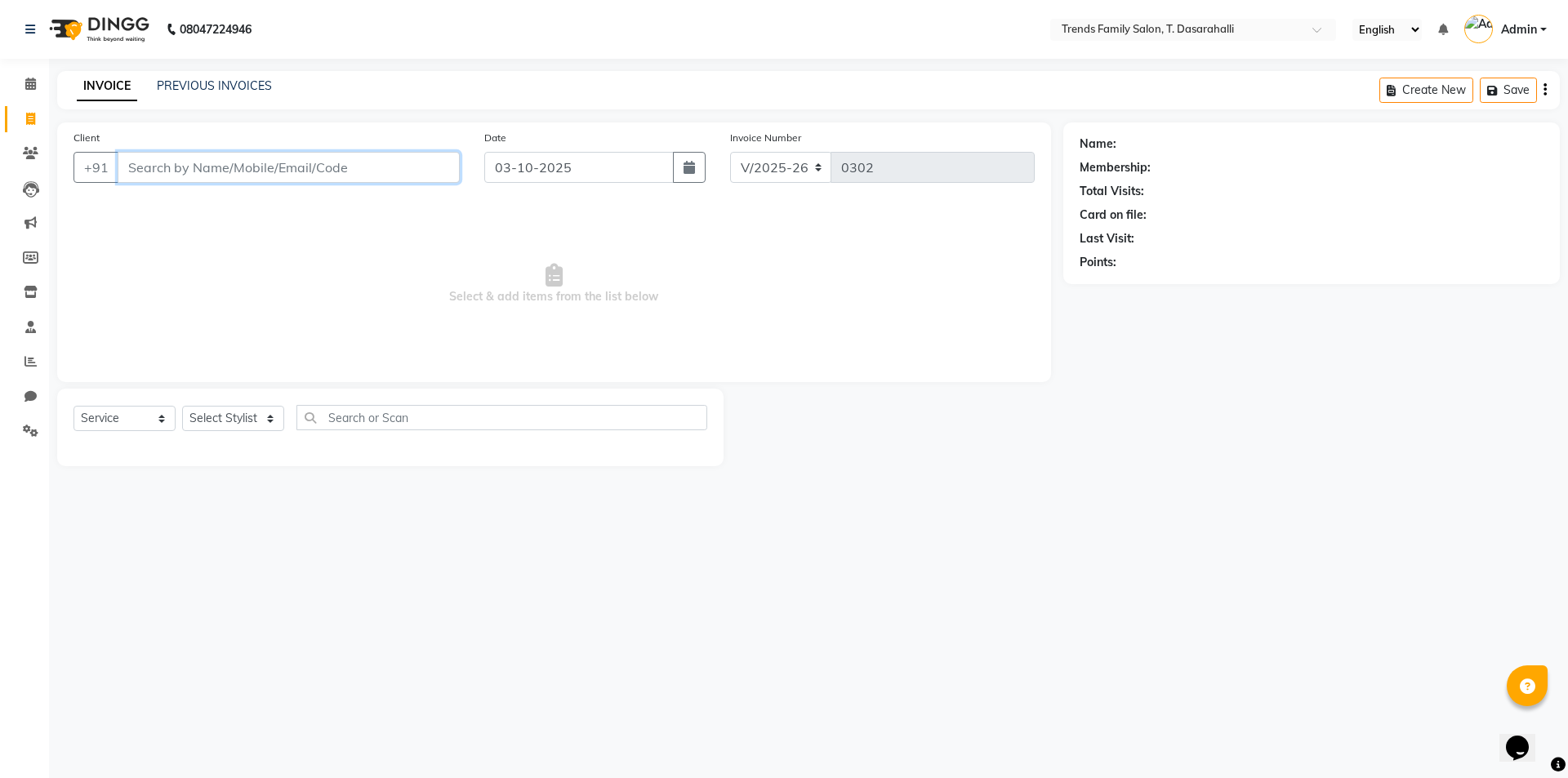
click at [178, 172] on input "Client" at bounding box center [289, 167] width 342 height 31
click at [142, 163] on input "Client" at bounding box center [289, 167] width 342 height 31
type input "7019597227"
click at [429, 168] on span "Add Client" at bounding box center [418, 167] width 65 height 16
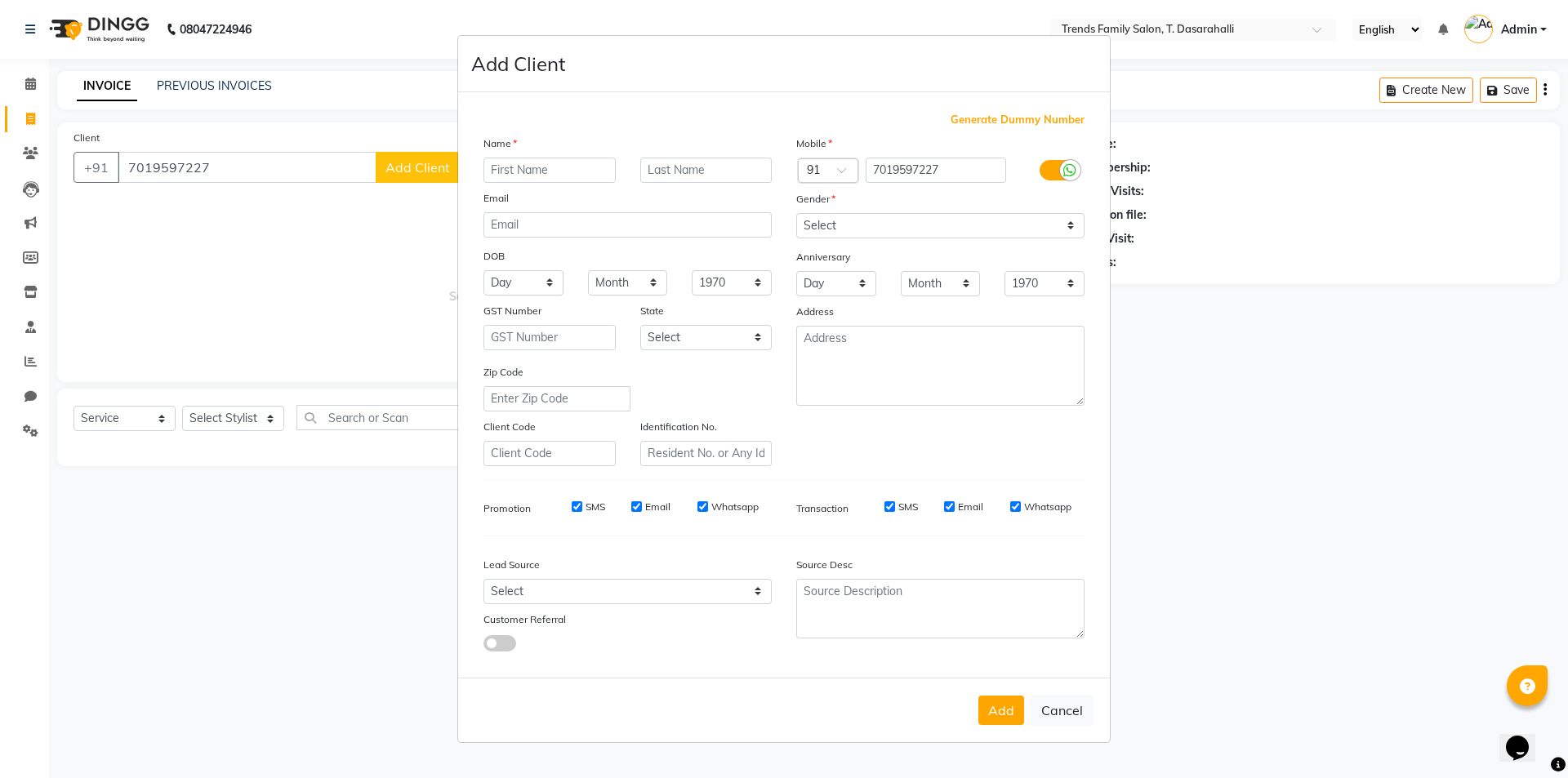
click at [586, 178] on input "text" at bounding box center [550, 170] width 132 height 25
type input "priyanka"
click at [888, 230] on select "Select [DEMOGRAPHIC_DATA] [DEMOGRAPHIC_DATA] Other Prefer Not To Say" at bounding box center [940, 225] width 288 height 25
select select "[DEMOGRAPHIC_DATA]"
click at [796, 213] on select "Select [DEMOGRAPHIC_DATA] [DEMOGRAPHIC_DATA] Other Prefer Not To Say" at bounding box center [940, 225] width 288 height 25
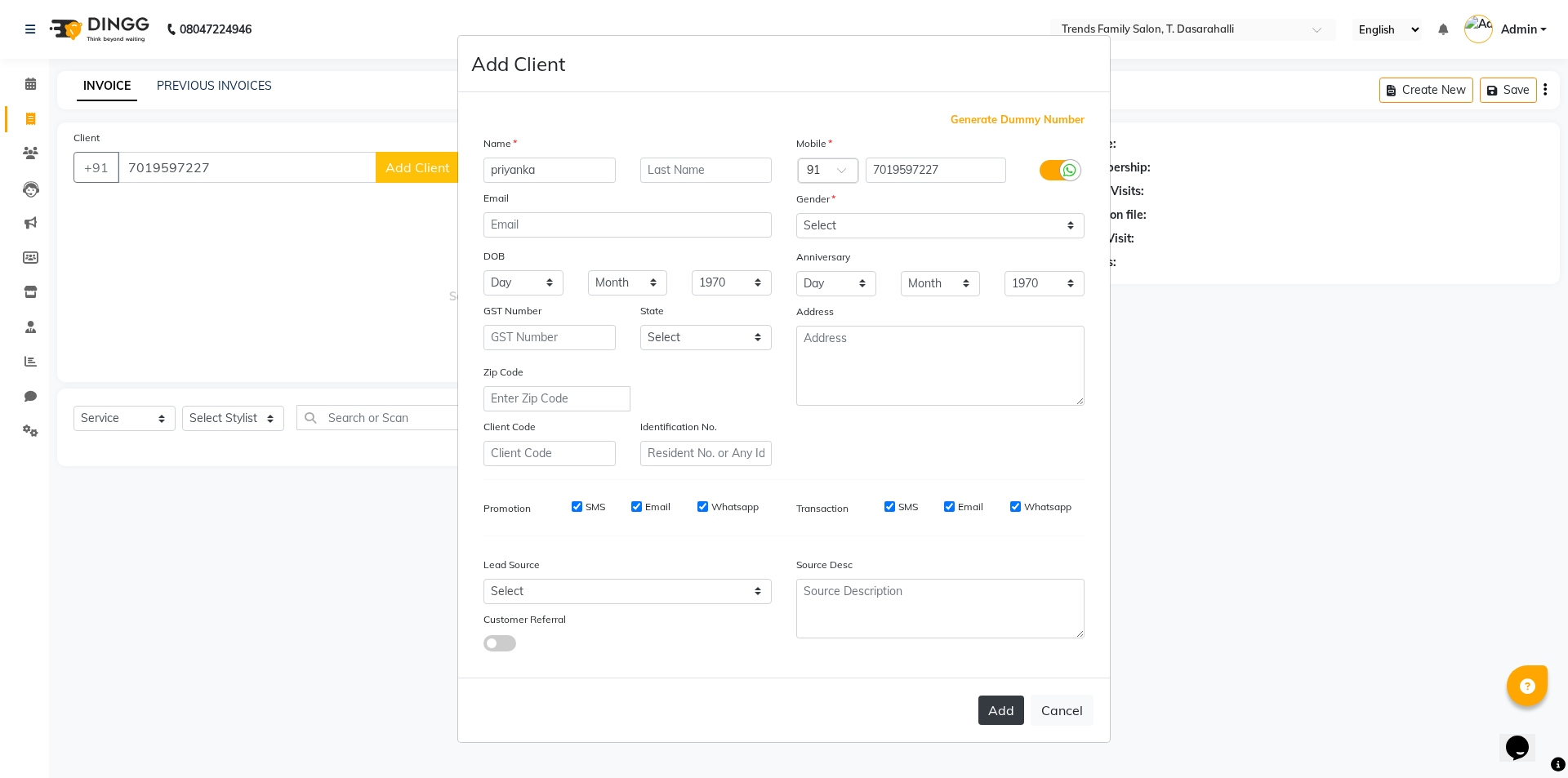
click at [1014, 714] on button "Add" at bounding box center [1002, 710] width 46 height 29
select select
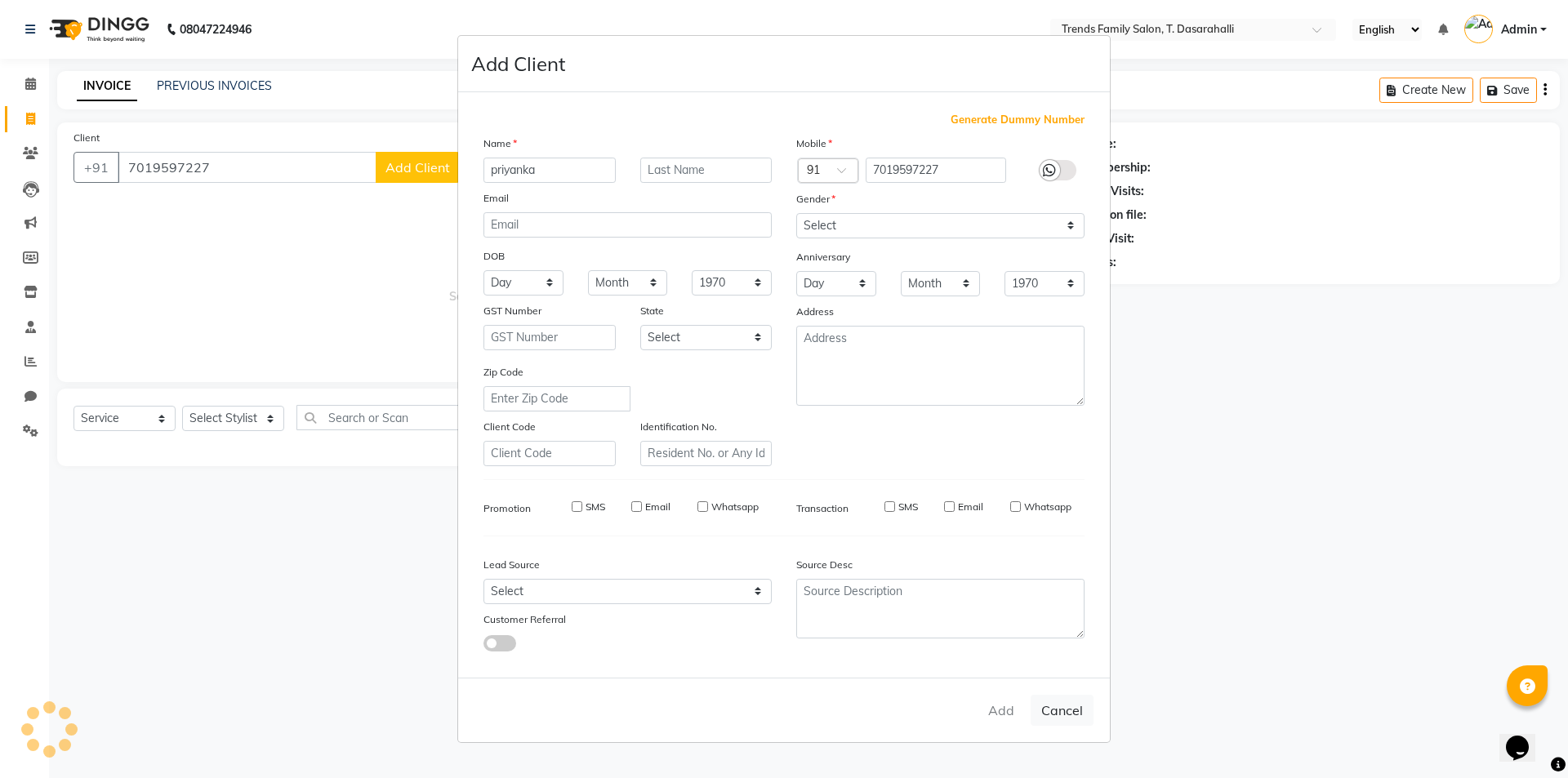
select select
checkbox input "false"
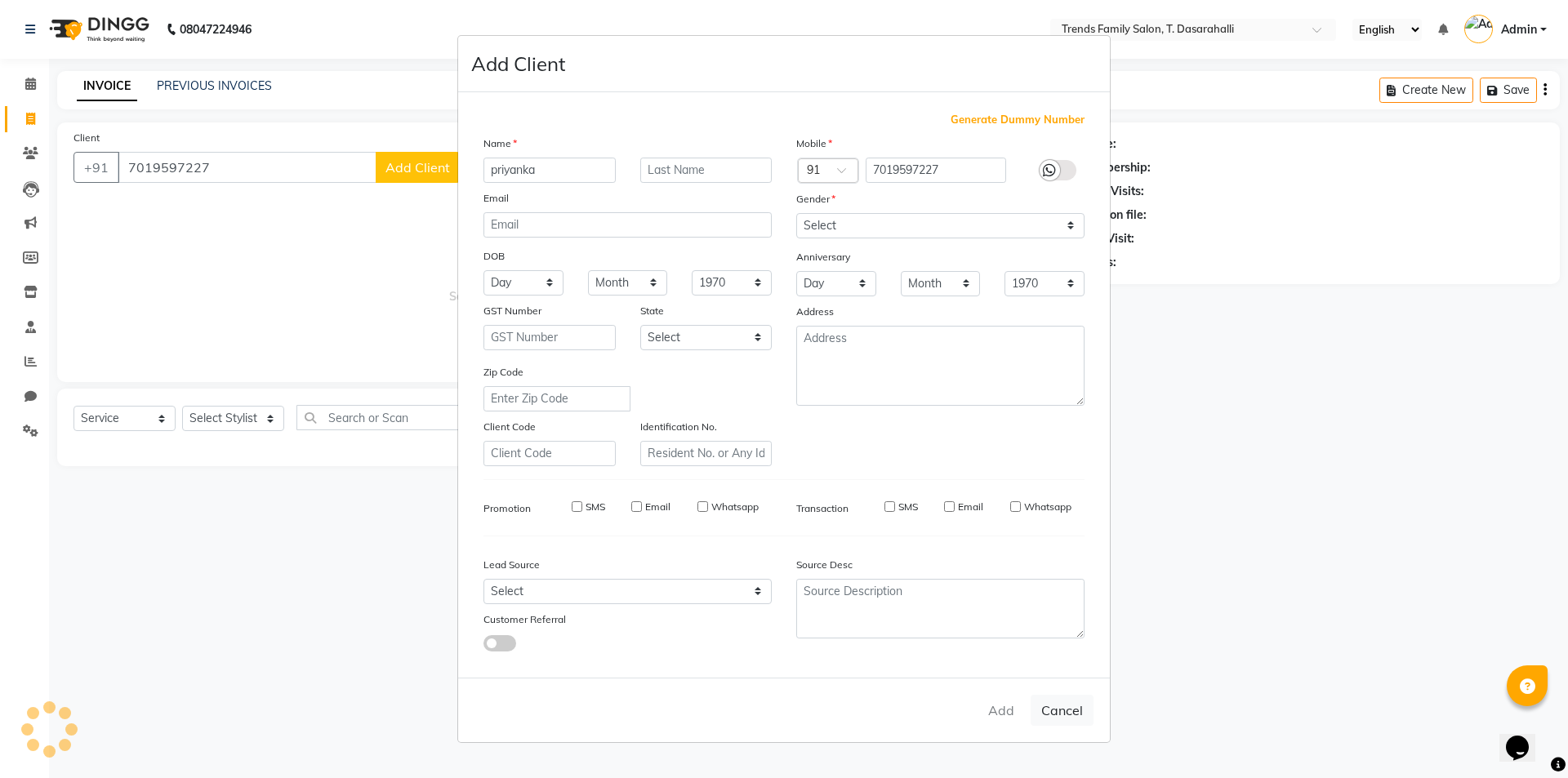
checkbox input "false"
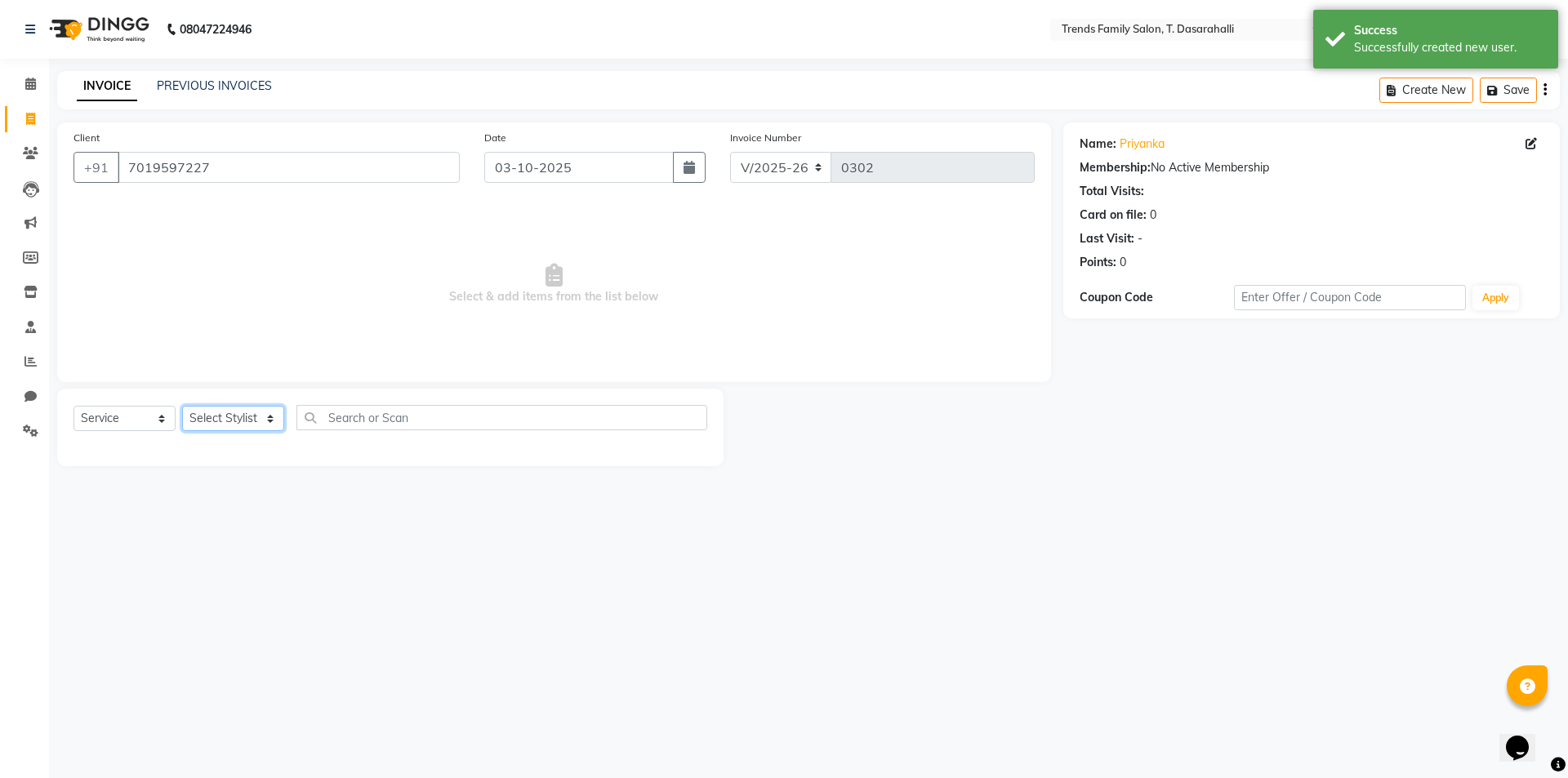
click at [233, 417] on select "Select Stylist [PERSON_NAME] [PERSON_NAME] Ayaan [PERSON_NAME] Danish Danish [P…" at bounding box center [233, 418] width 102 height 25
select select "90264"
click at [182, 406] on select "Select Stylist [PERSON_NAME] [PERSON_NAME] Ayaan [PERSON_NAME] Danish Danish [P…" at bounding box center [233, 418] width 102 height 25
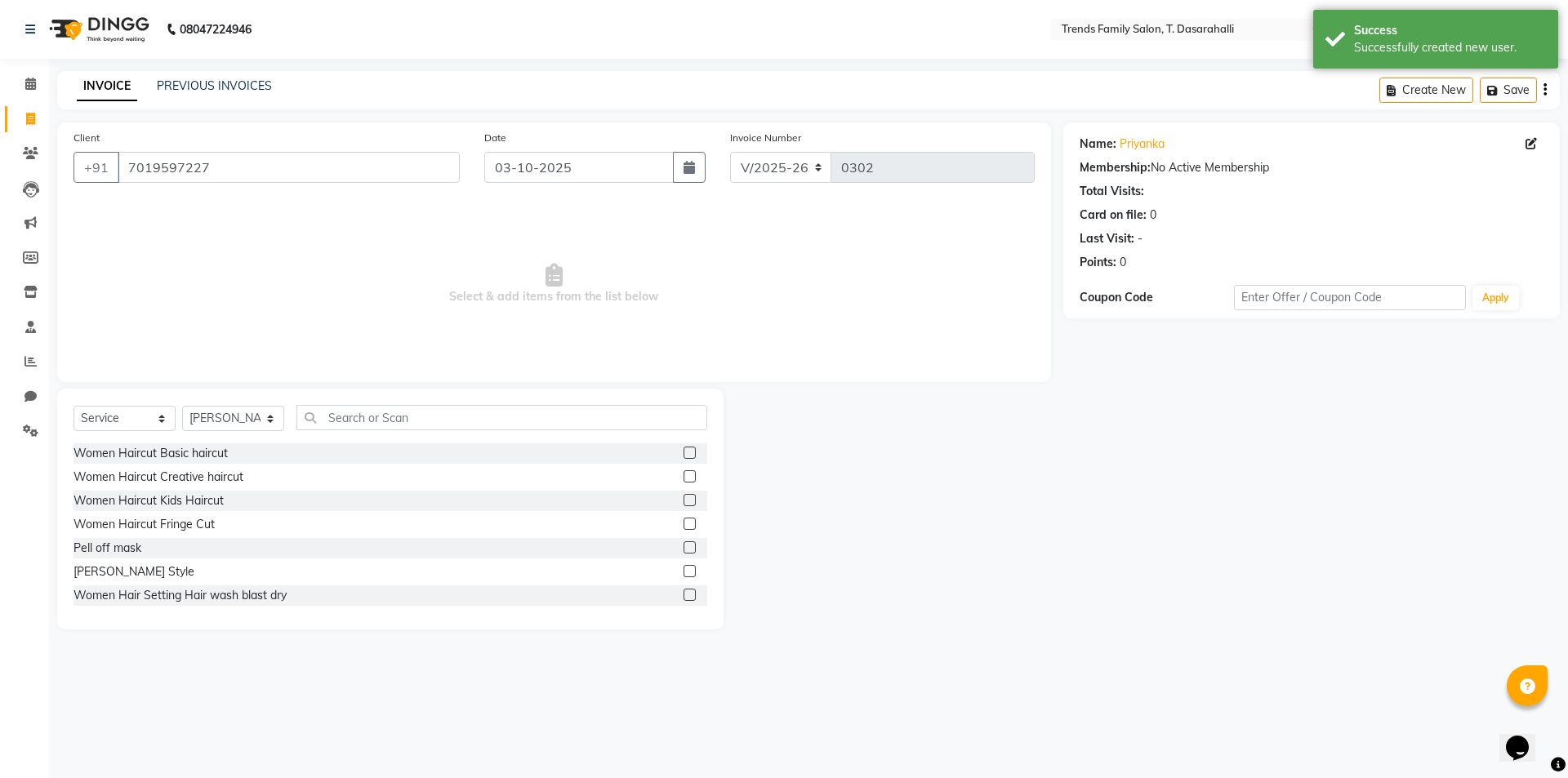
click at [684, 470] on label at bounding box center [690, 476] width 12 height 12
click at [684, 472] on input "checkbox" at bounding box center [689, 477] width 11 height 11
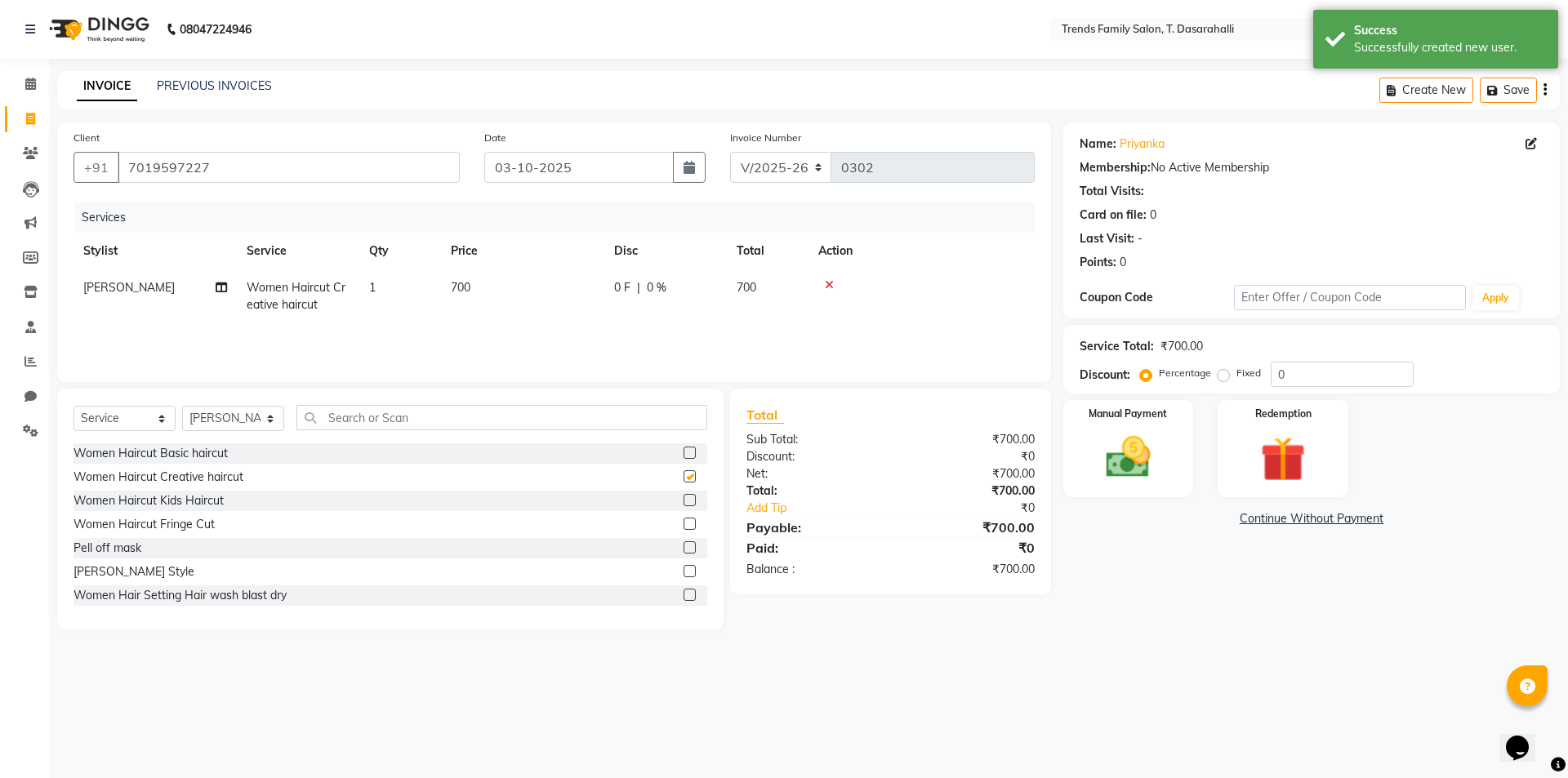
checkbox input "false"
drag, startPoint x: 1302, startPoint y: 372, endPoint x: 470, endPoint y: 169, distance: 855.9
click at [725, 293] on div "Client [PHONE_NUMBER] Date [DATE] Invoice Number V/2025 V/[PHONE_NUMBER] Servic…" at bounding box center [808, 376] width 1527 height 507
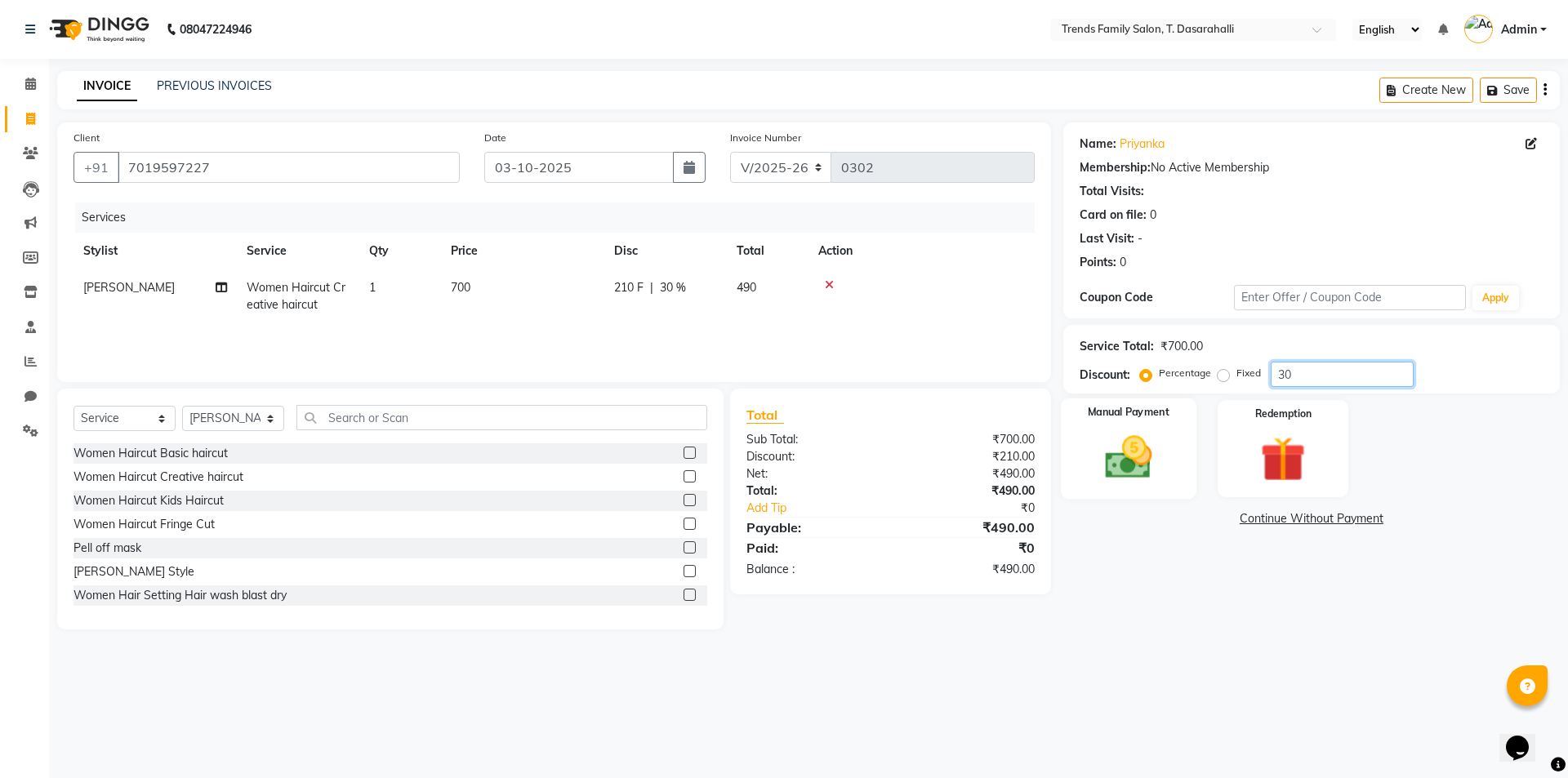
type input "30"
click at [1118, 445] on img at bounding box center [1128, 457] width 76 height 54
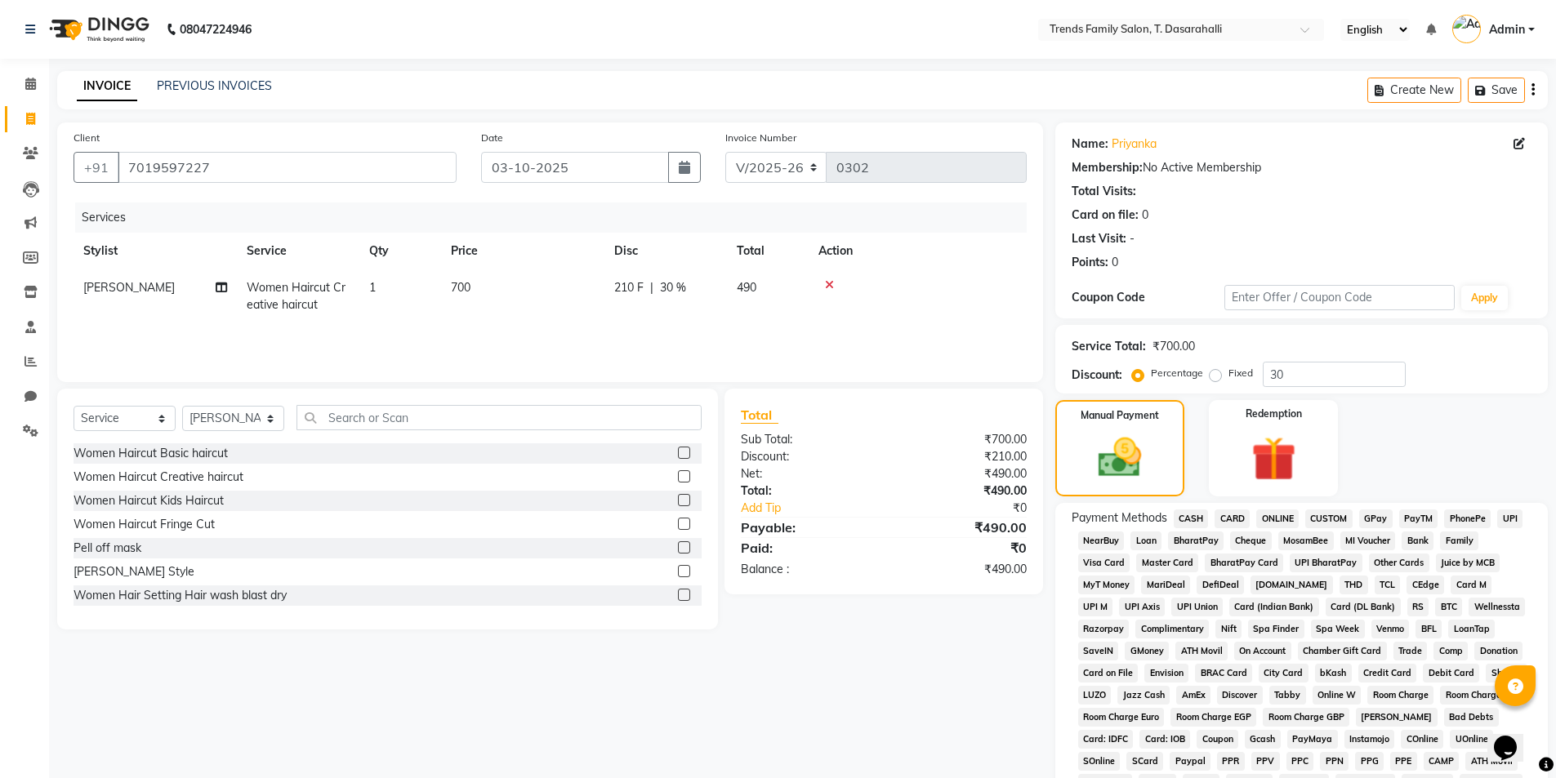
click at [1273, 516] on span "ONLINE" at bounding box center [1277, 519] width 42 height 19
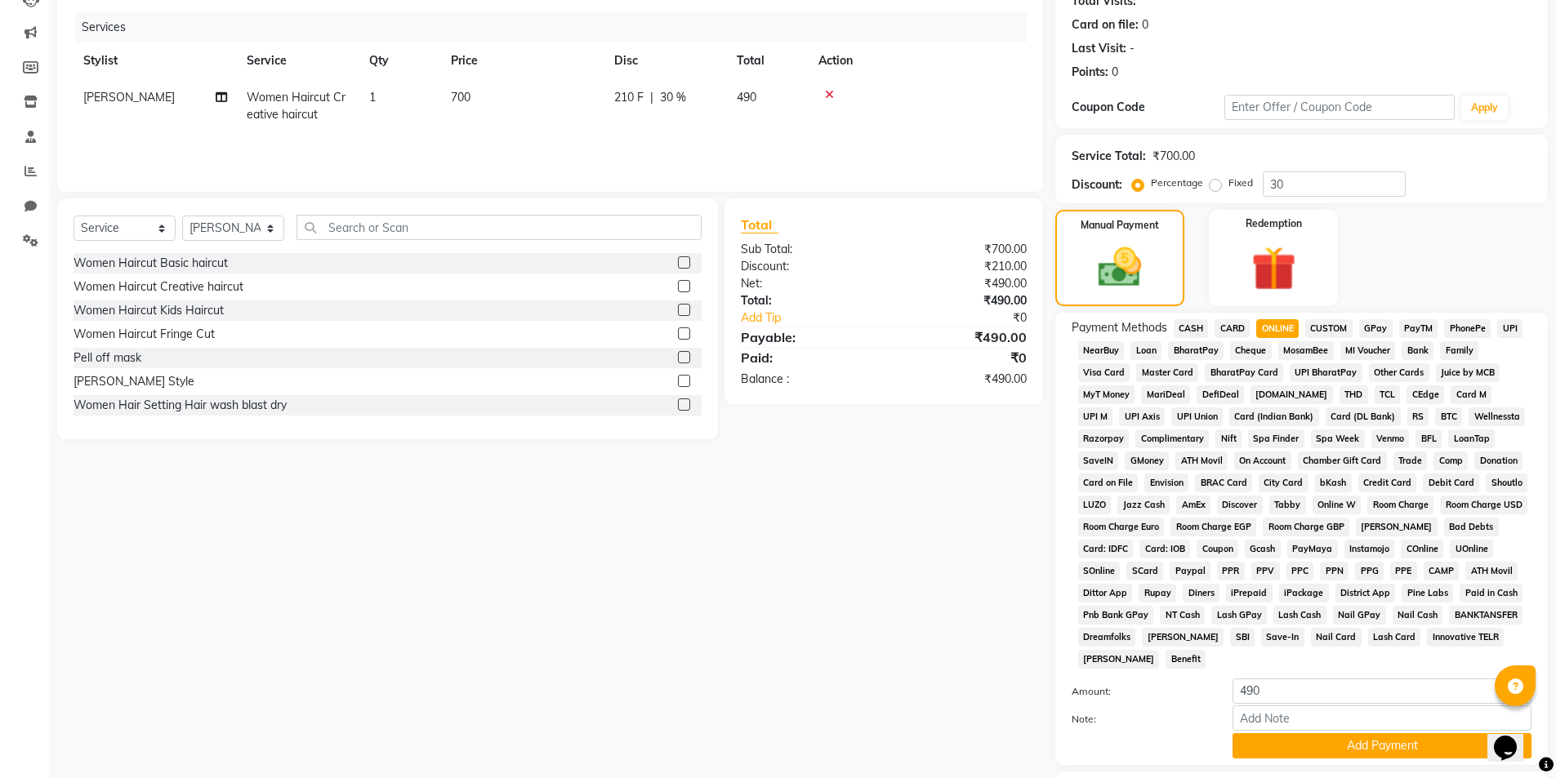
scroll to position [297, 0]
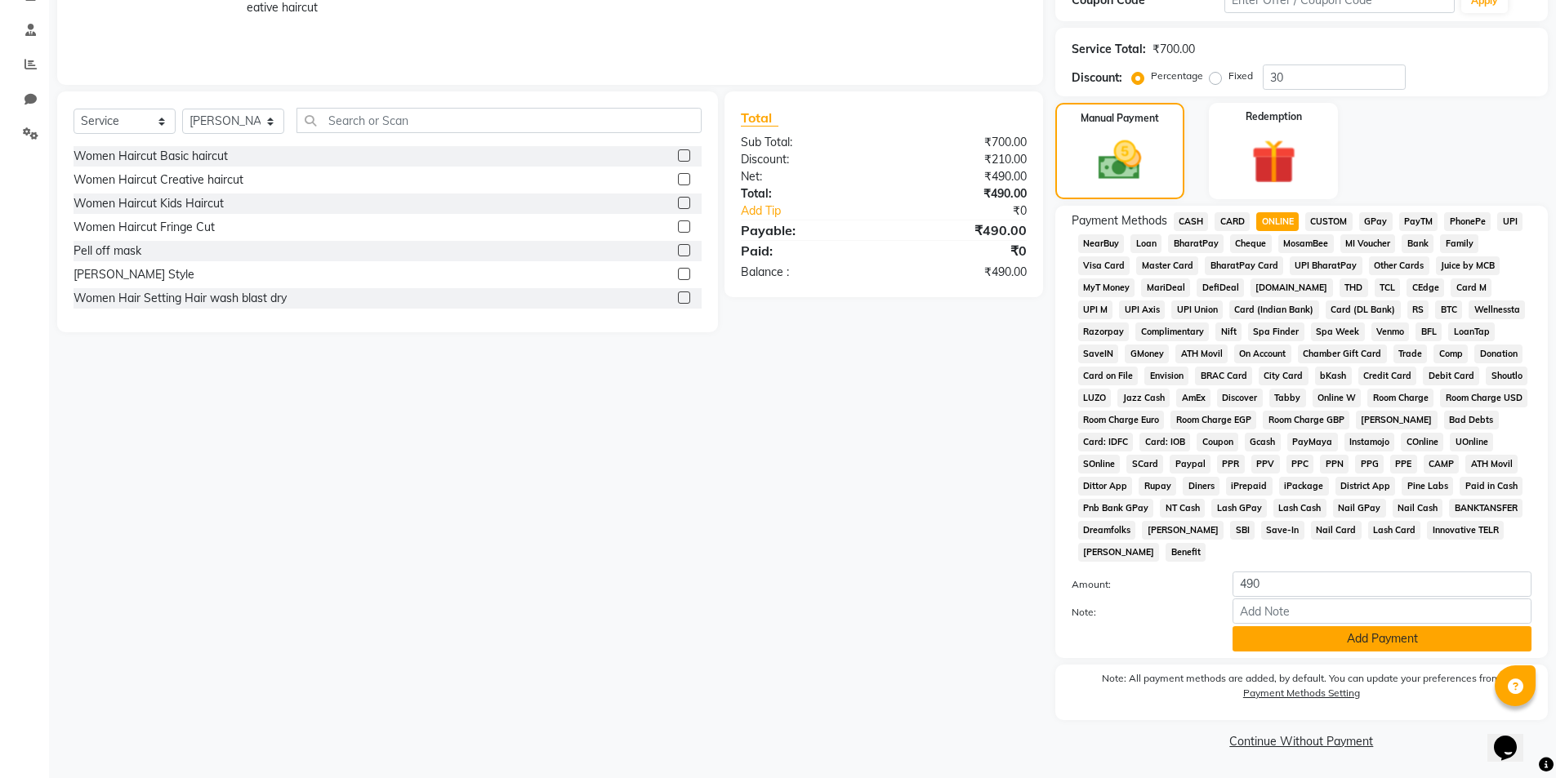
click at [1292, 647] on button "Add Payment" at bounding box center [1382, 639] width 299 height 25
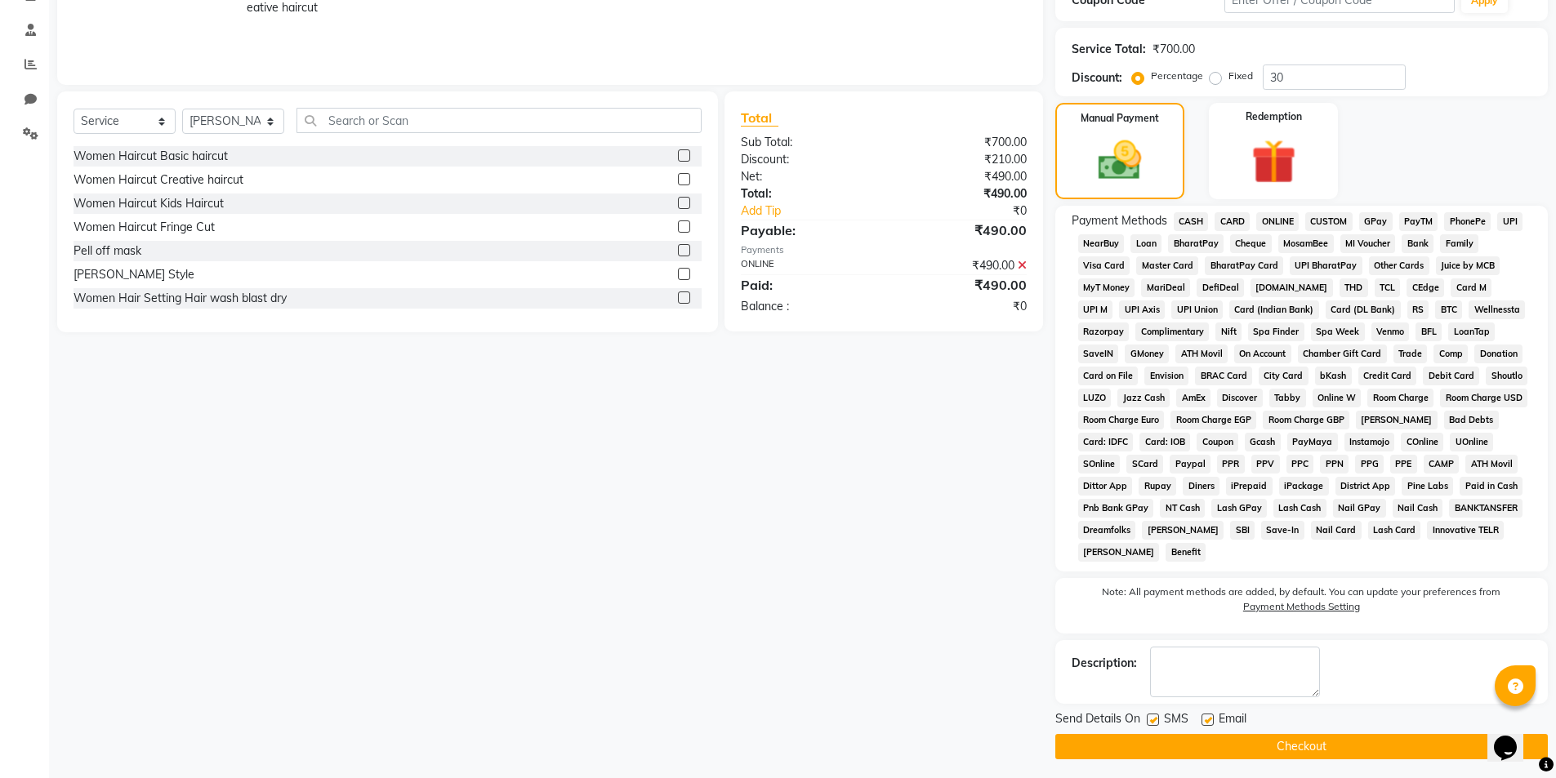
click at [1190, 221] on span "CASH" at bounding box center [1191, 221] width 35 height 19
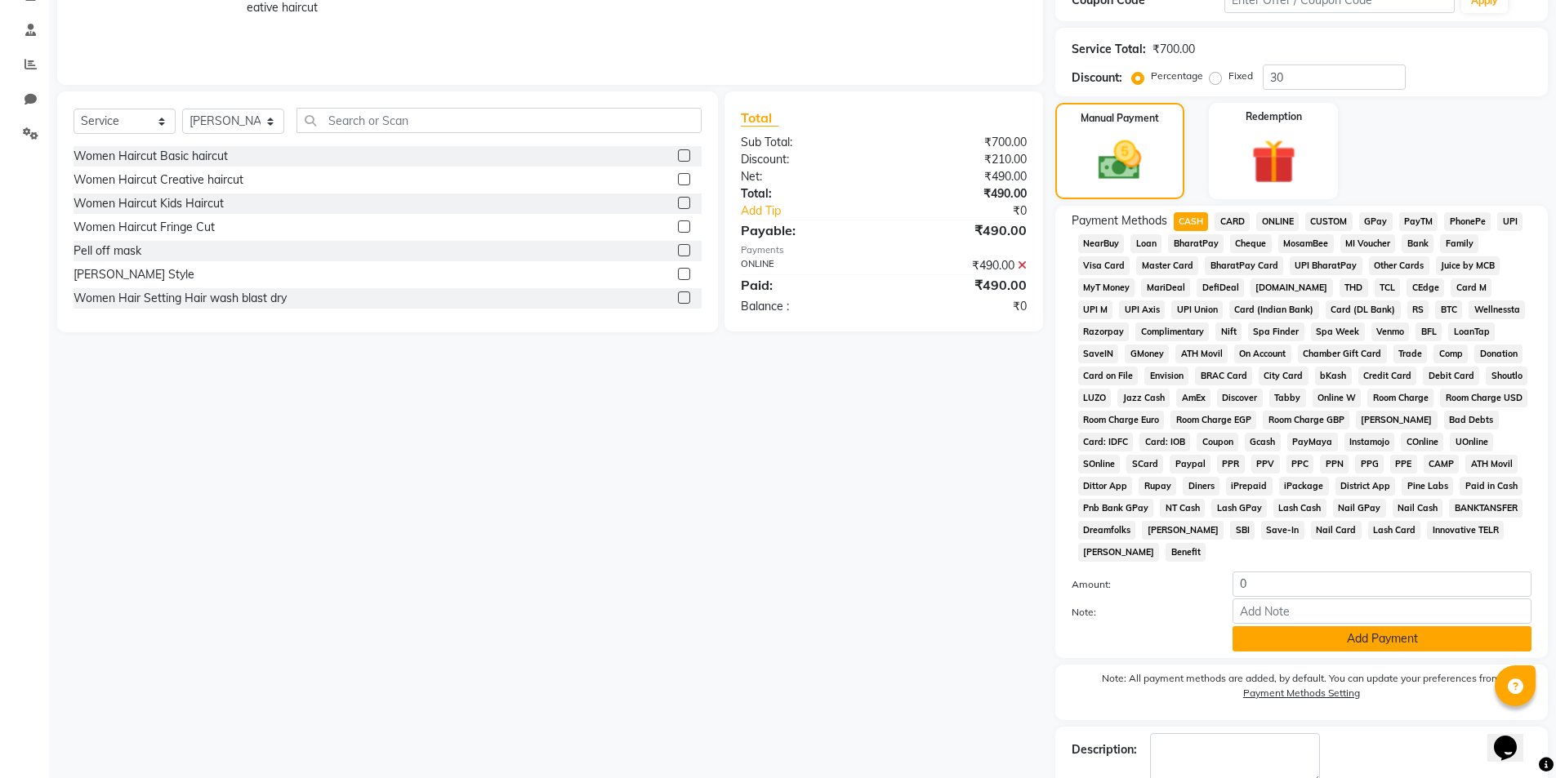
click at [1345, 649] on button "Add Payment" at bounding box center [1382, 639] width 299 height 25
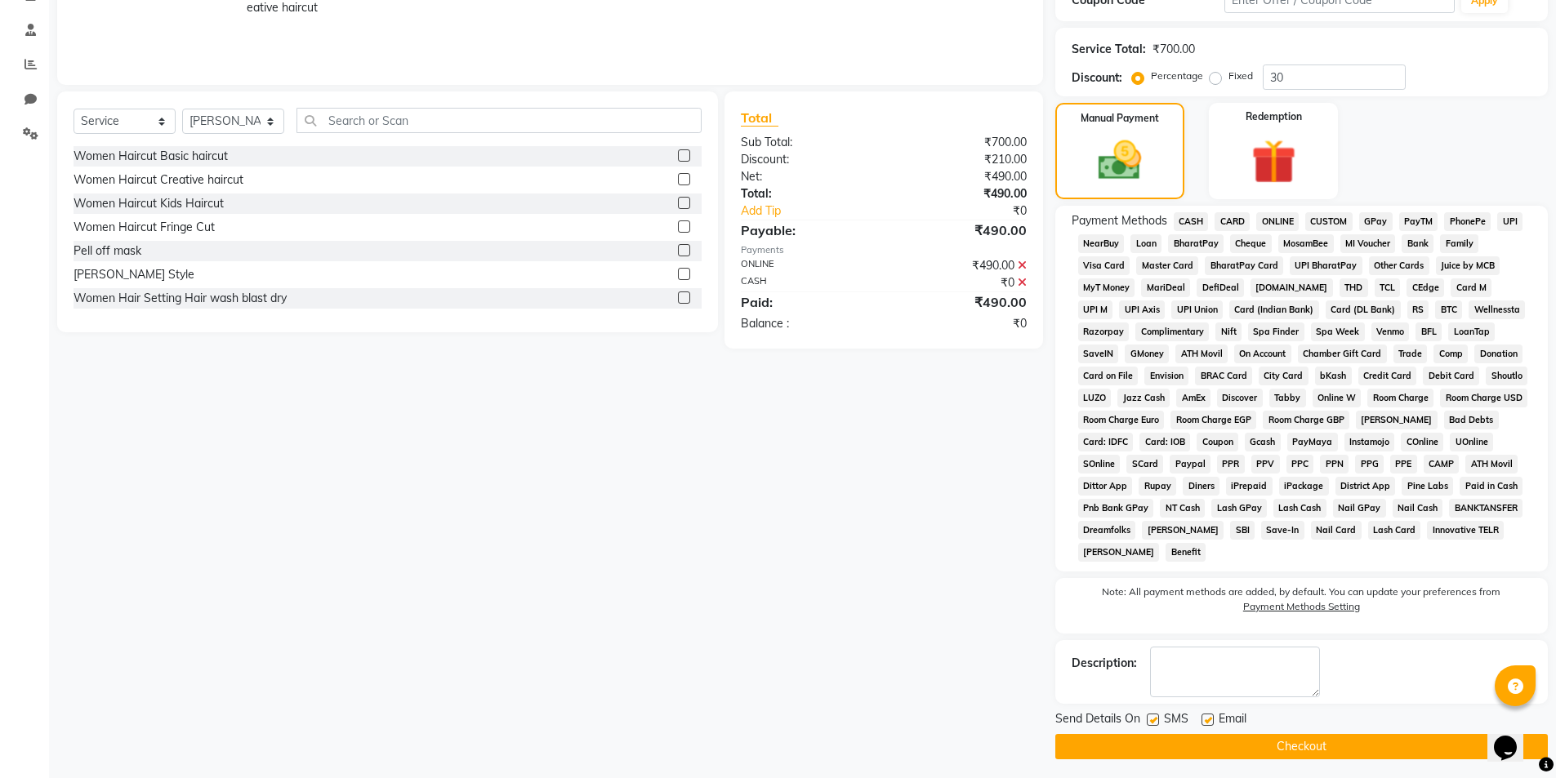
click at [1300, 756] on button "Checkout" at bounding box center [1301, 746] width 493 height 25
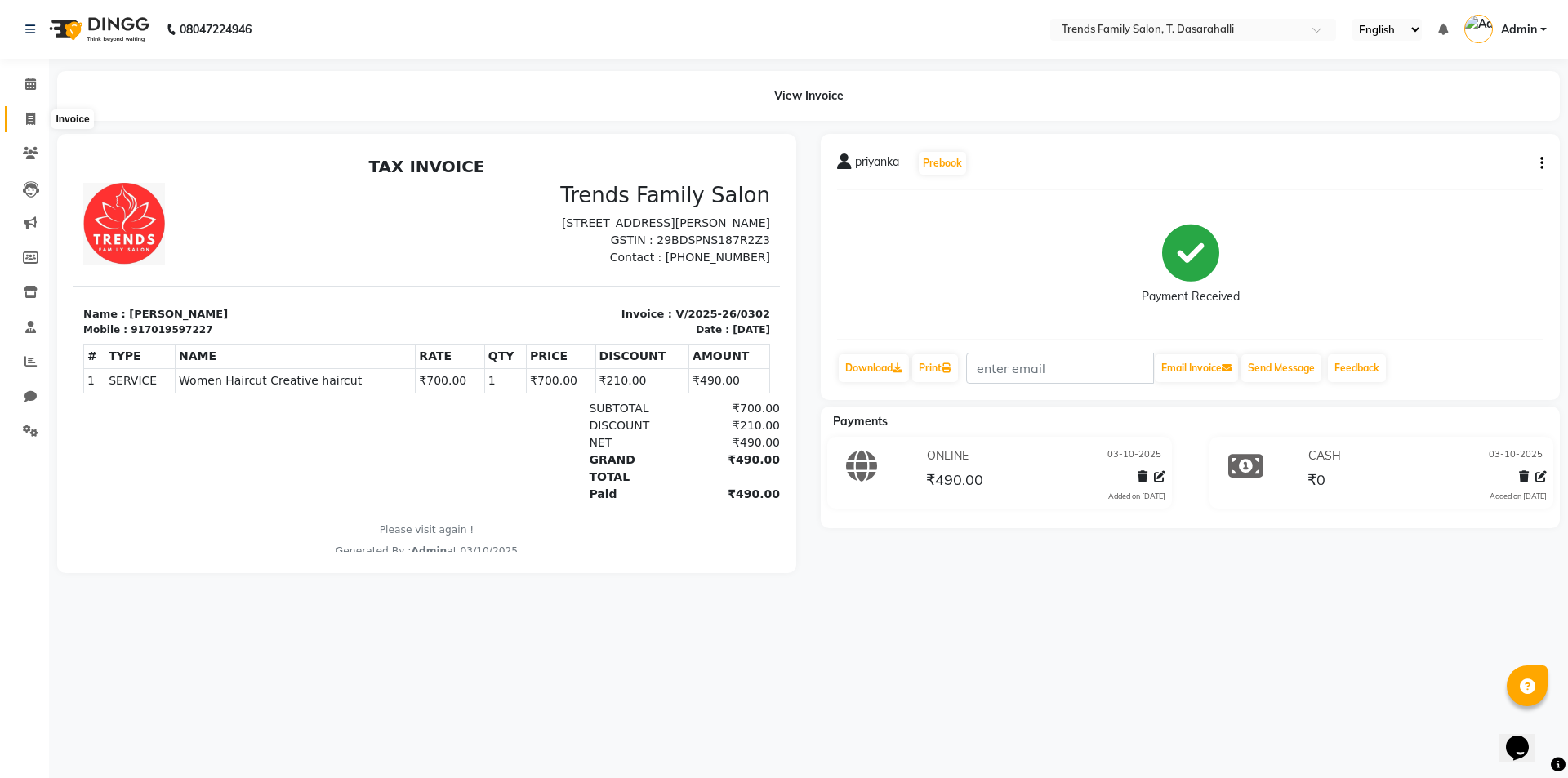
click at [33, 116] on icon at bounding box center [30, 119] width 9 height 12
select select "8481"
select select "service"
